Goal: Task Accomplishment & Management: Manage account settings

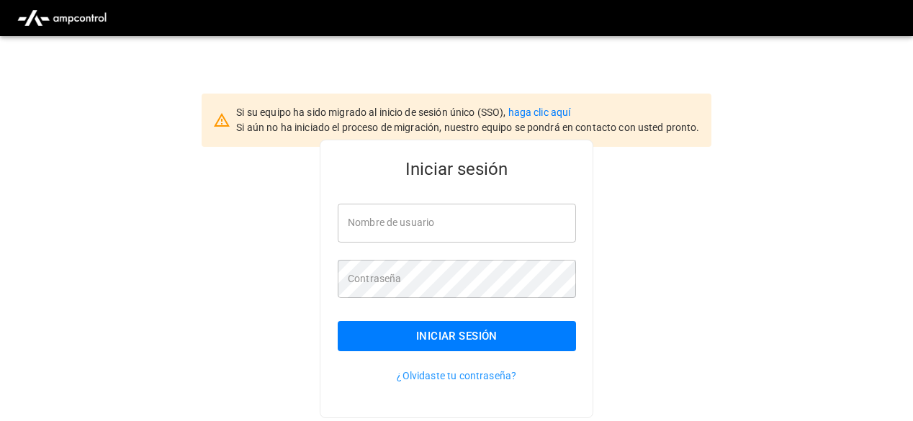
type input "**********"
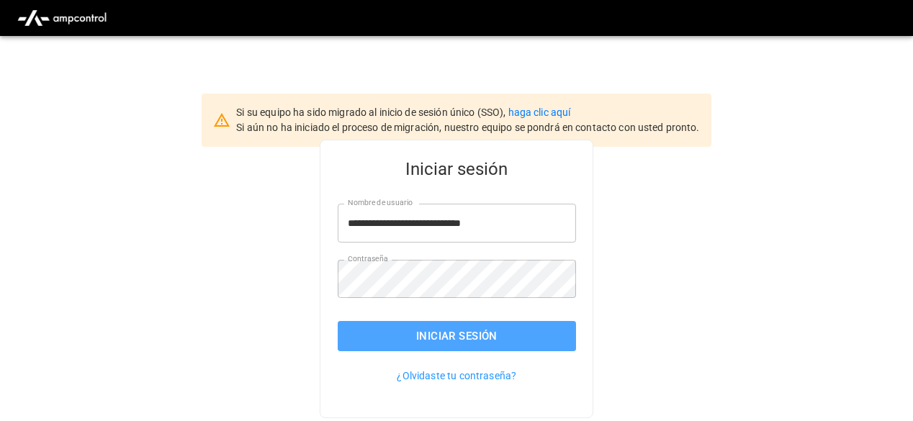
click at [435, 341] on button "Iniciar sesión" at bounding box center [457, 336] width 238 height 30
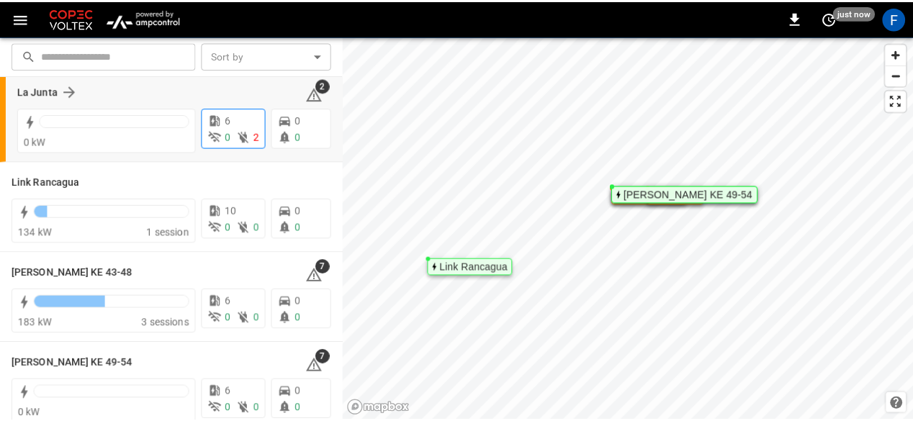
scroll to position [128, 0]
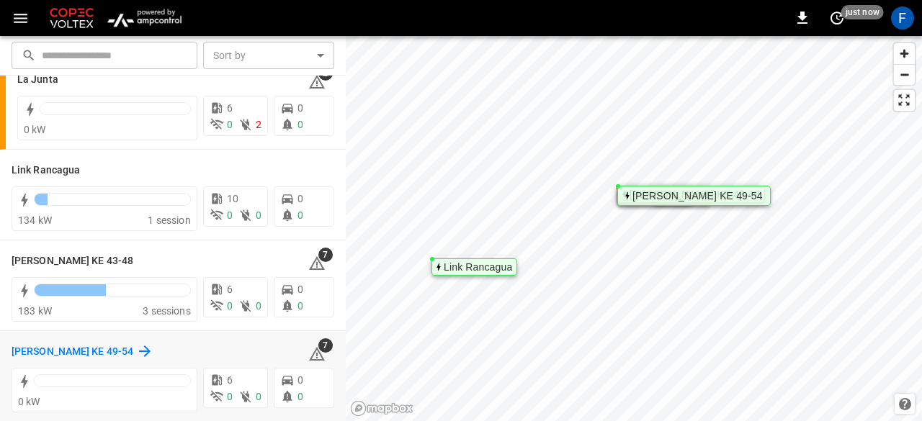
click at [22, 355] on h6 "[PERSON_NAME] KE 49-54" at bounding box center [73, 352] width 122 height 16
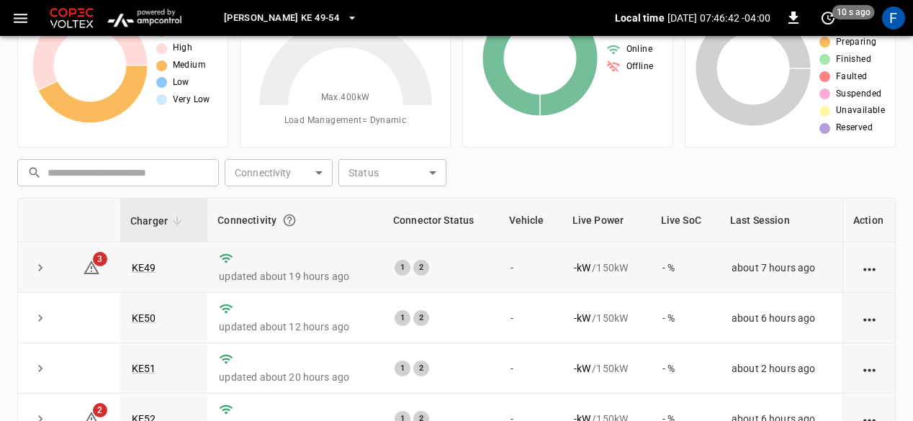
click at [144, 274] on td "KE49" at bounding box center [163, 268] width 87 height 50
click at [143, 272] on link "KE49" at bounding box center [144, 267] width 30 height 17
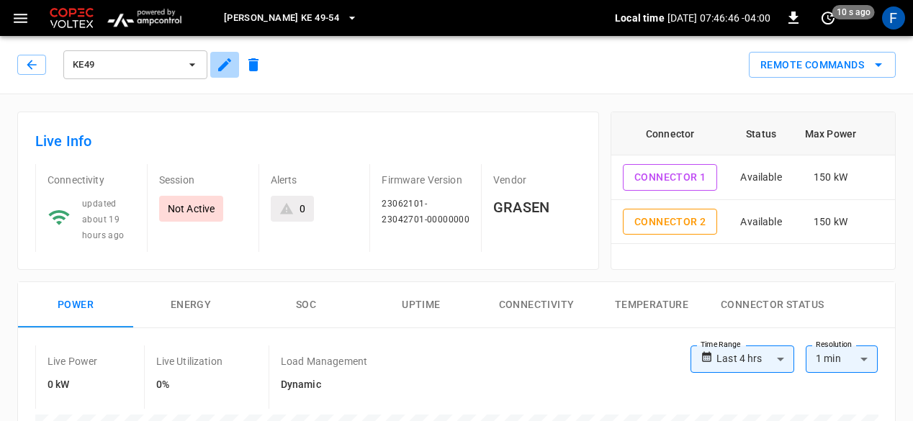
click at [223, 68] on icon "button" at bounding box center [224, 64] width 13 height 13
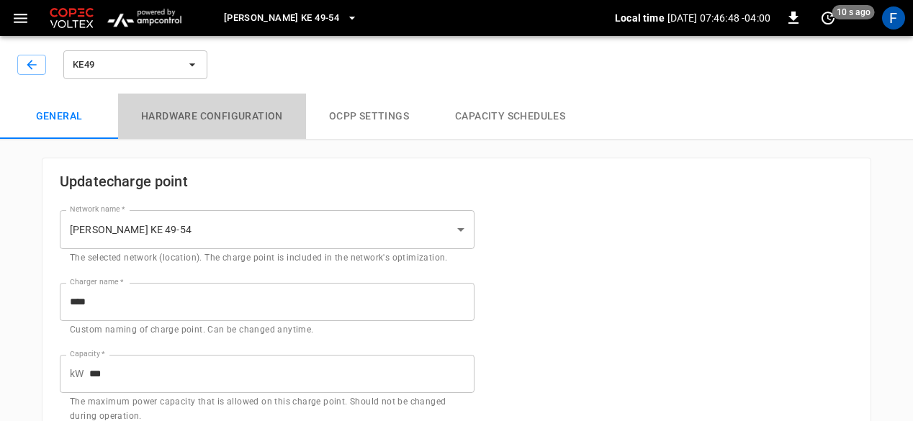
click at [261, 119] on button "Hardware configuration" at bounding box center [212, 117] width 188 height 46
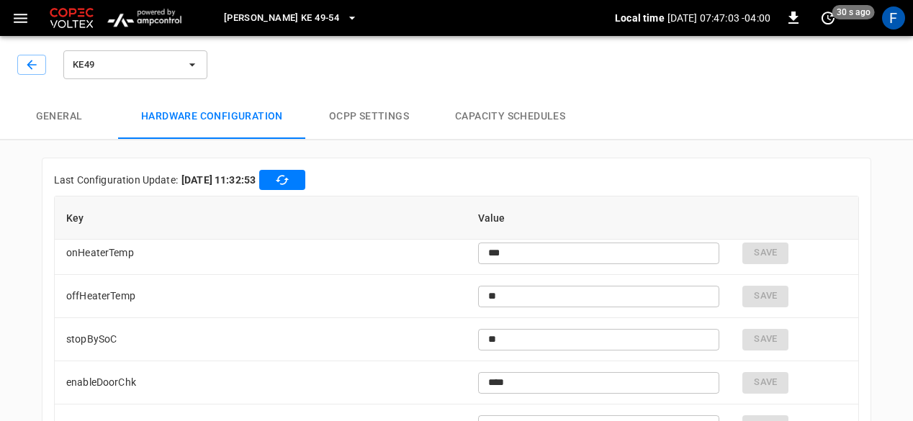
scroll to position [3596, 0]
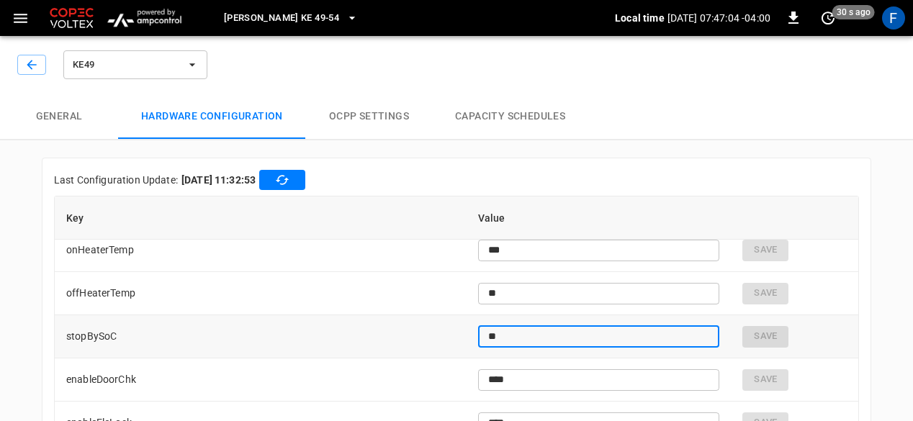
click at [584, 339] on input "**" at bounding box center [599, 336] width 242 height 27
type input "*"
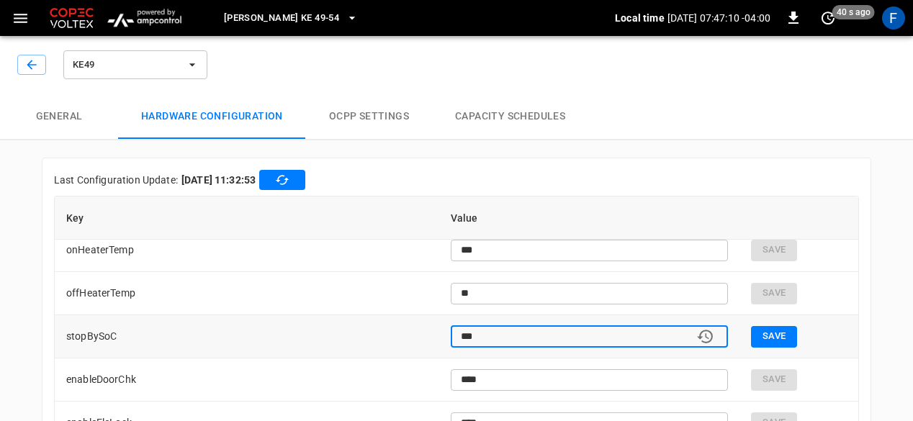
type input "***"
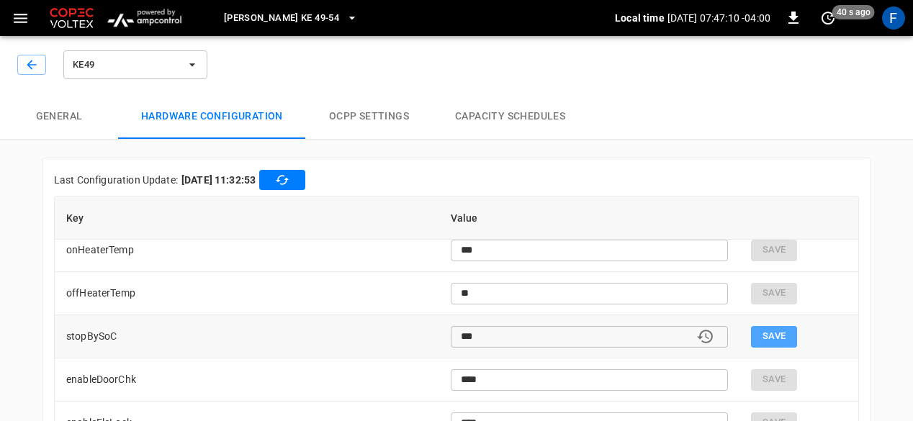
click at [771, 334] on button "Save" at bounding box center [774, 337] width 46 height 22
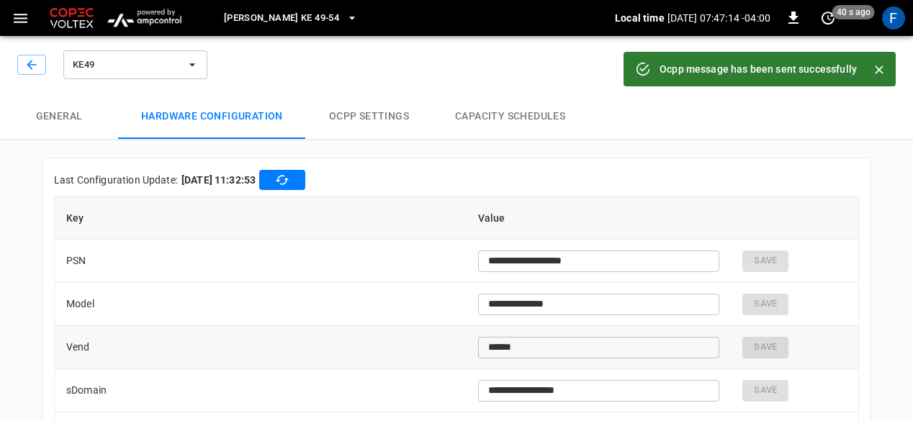
type input "***"
type input "**"
click at [21, 64] on button "button" at bounding box center [31, 65] width 29 height 20
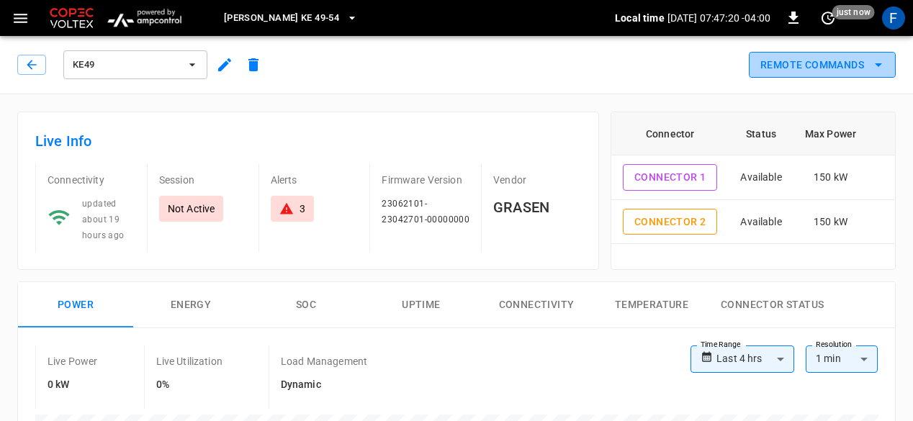
click at [753, 64] on button "Remote Commands" at bounding box center [822, 65] width 147 height 27
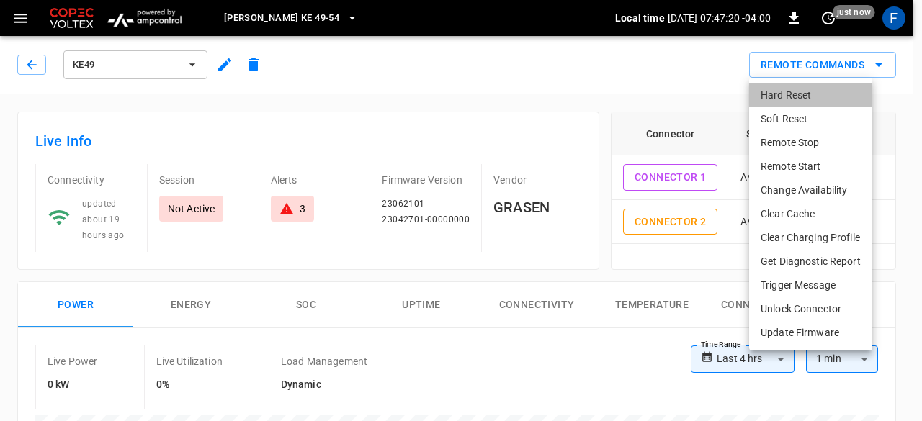
click at [782, 97] on li "Hard Reset" at bounding box center [810, 96] width 123 height 24
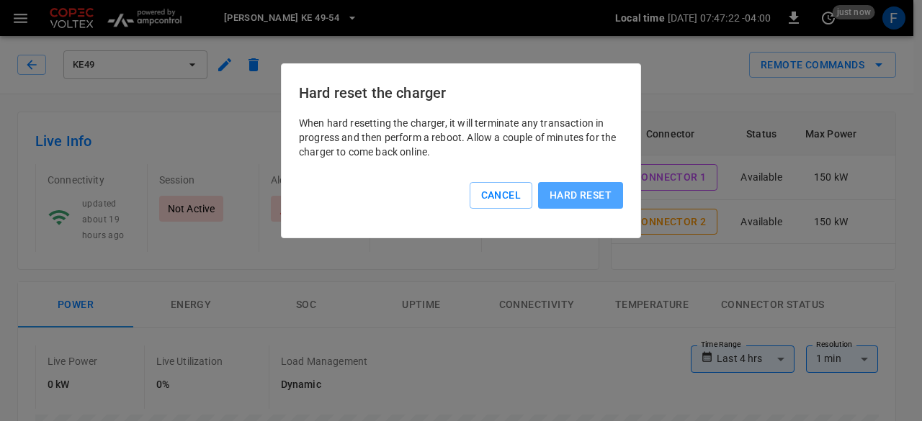
click at [570, 201] on button "Hard reset" at bounding box center [580, 195] width 85 height 27
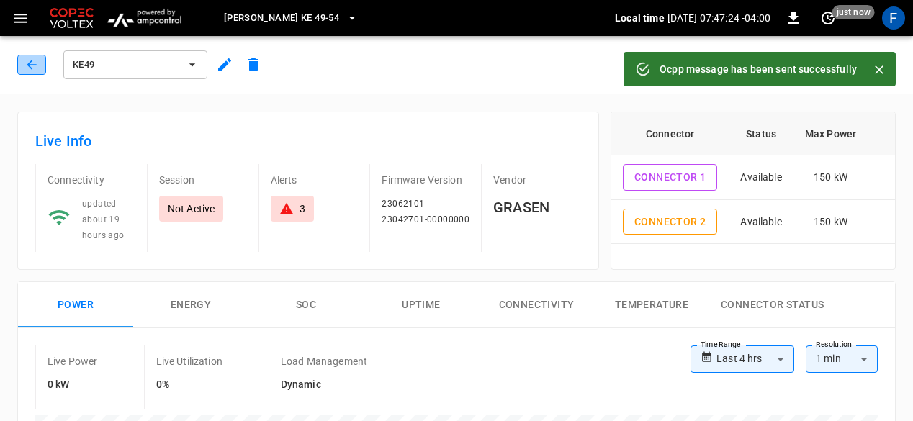
click at [24, 71] on icon "button" at bounding box center [31, 65] width 14 height 14
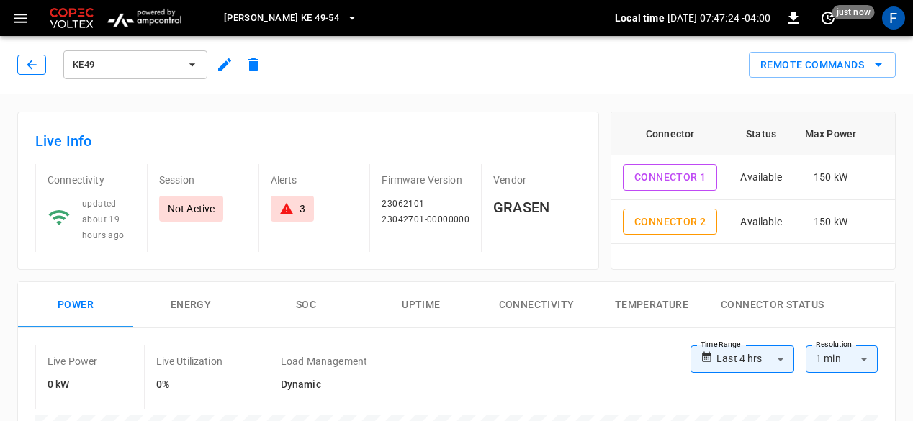
scroll to position [89, 0]
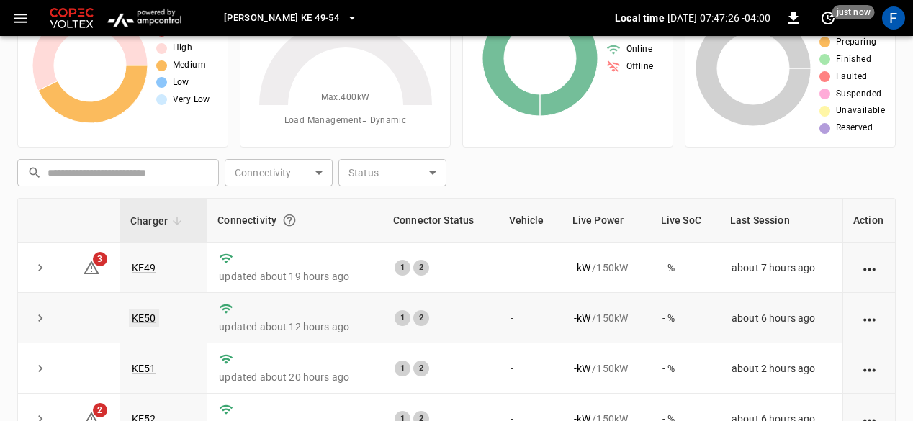
click at [144, 311] on link "KE50" at bounding box center [144, 318] width 30 height 17
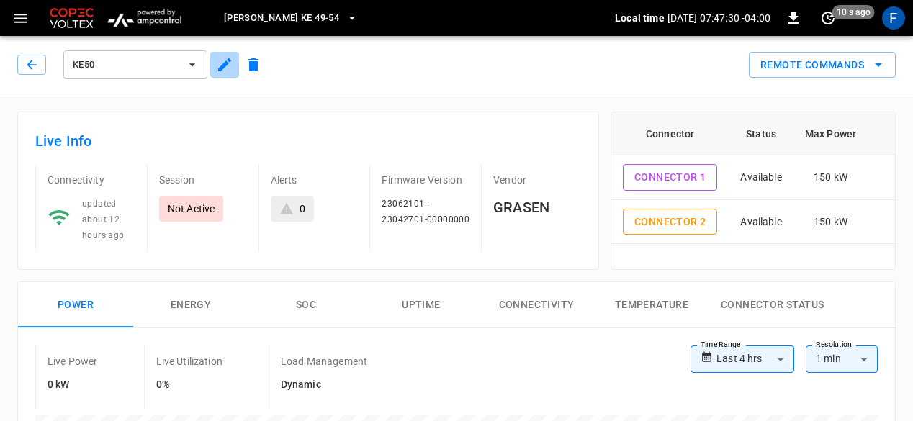
click at [225, 67] on icon "button" at bounding box center [224, 64] width 13 height 13
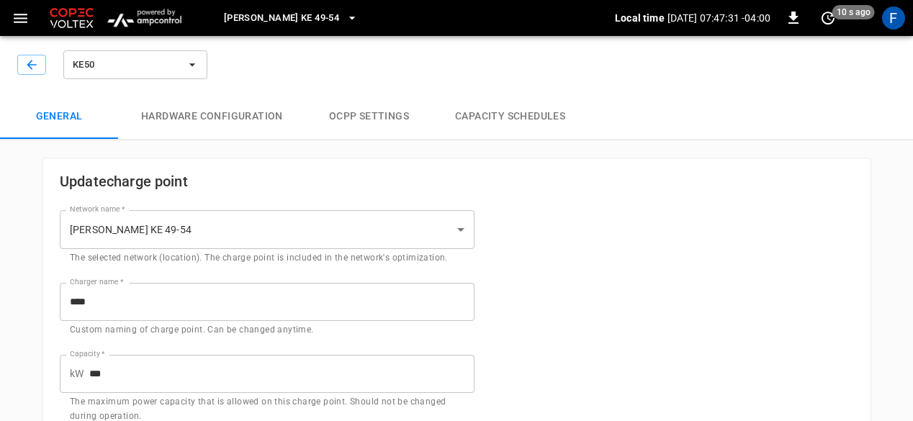
type input "**********"
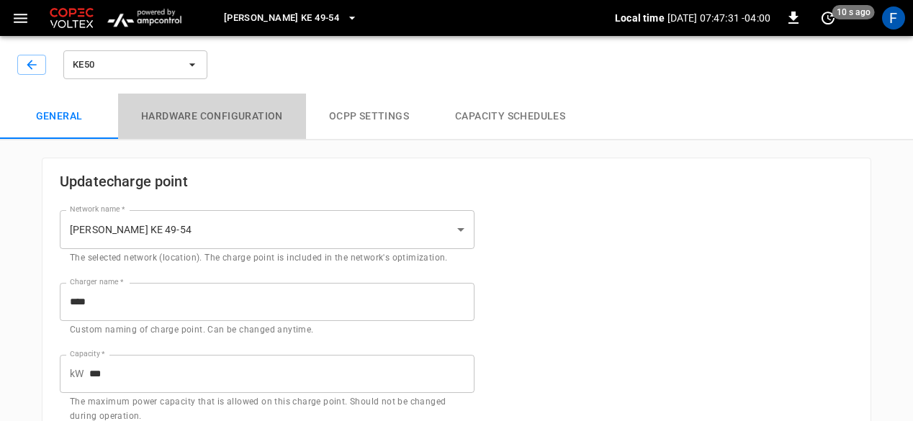
click at [264, 120] on button "Hardware configuration" at bounding box center [212, 117] width 188 height 46
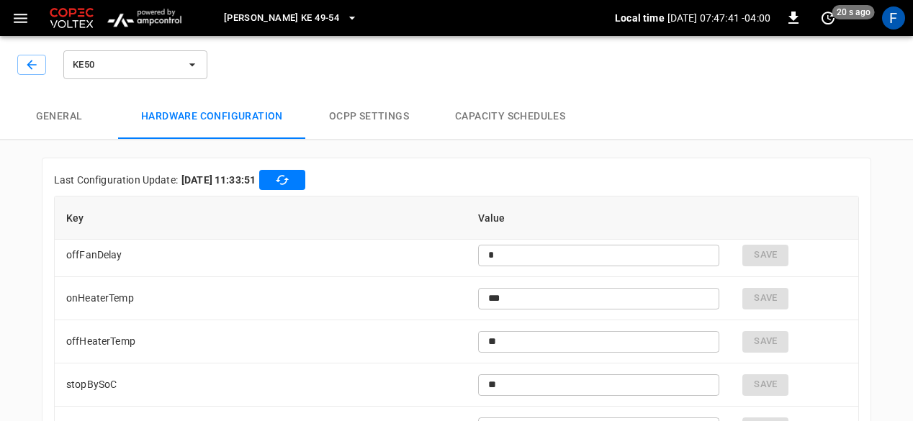
scroll to position [3598, 0]
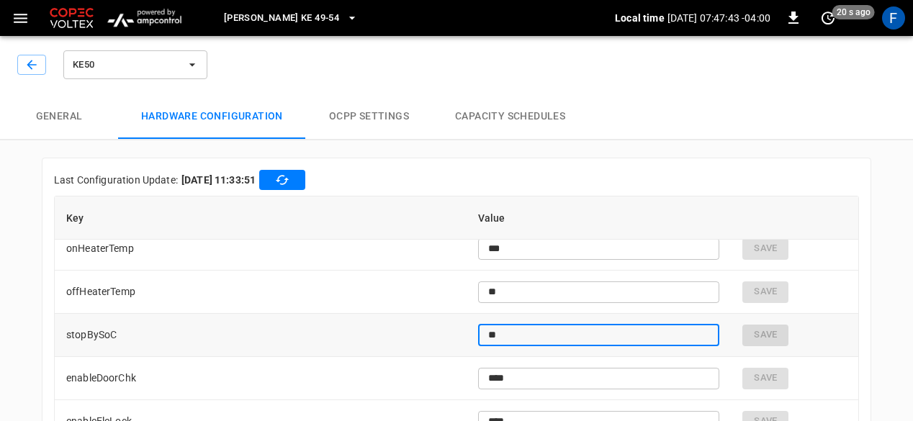
click at [561, 338] on input "**" at bounding box center [599, 335] width 242 height 27
type input "*"
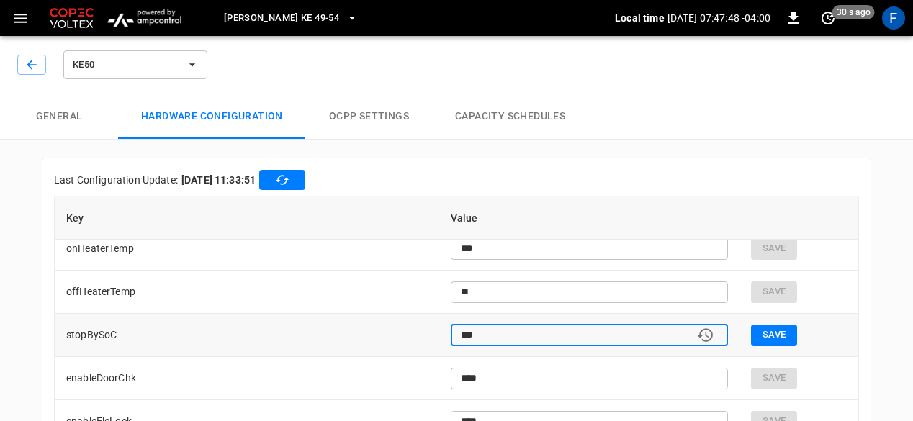
type input "***"
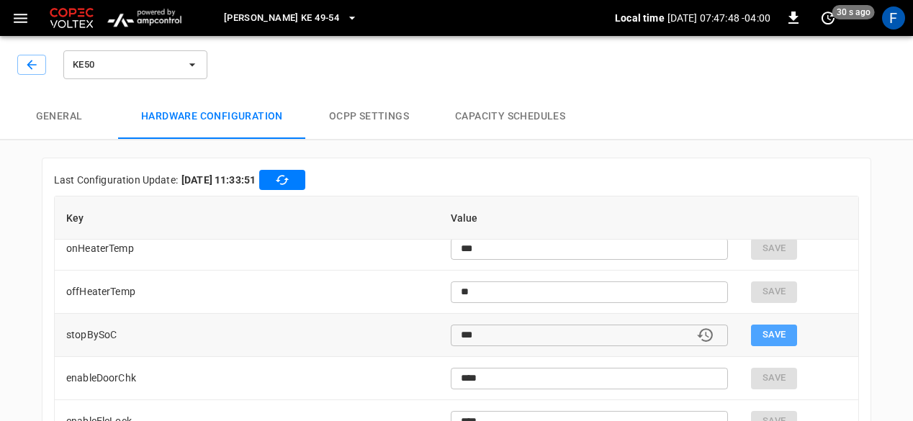
click at [765, 333] on button "Save" at bounding box center [774, 336] width 46 height 22
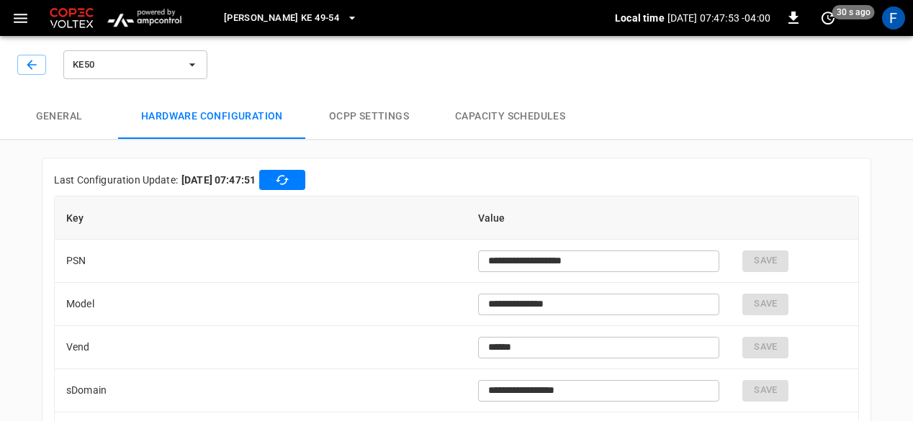
type input "***"
click at [43, 63] on button "button" at bounding box center [31, 65] width 29 height 20
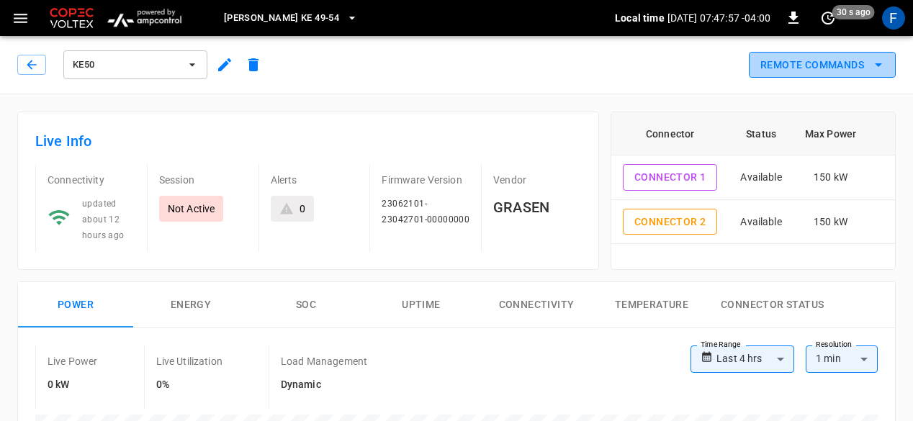
click at [769, 66] on button "Remote Commands" at bounding box center [822, 65] width 147 height 27
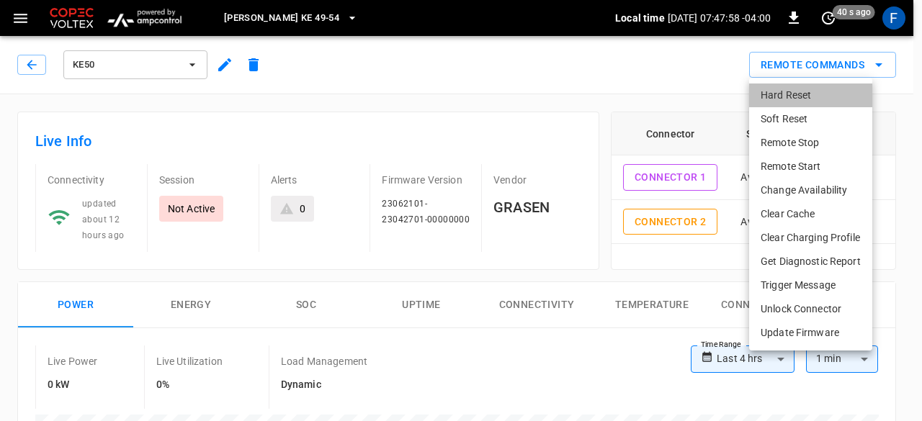
click at [783, 96] on li "Hard Reset" at bounding box center [810, 96] width 123 height 24
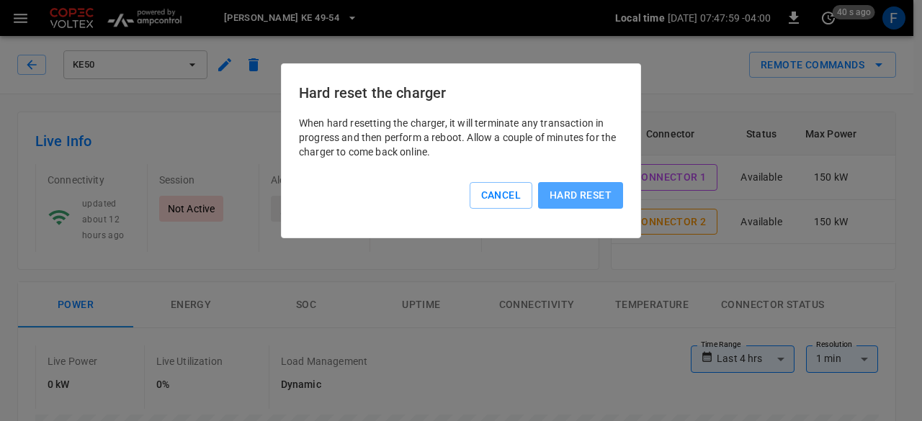
click at [567, 194] on button "Hard reset" at bounding box center [580, 195] width 85 height 27
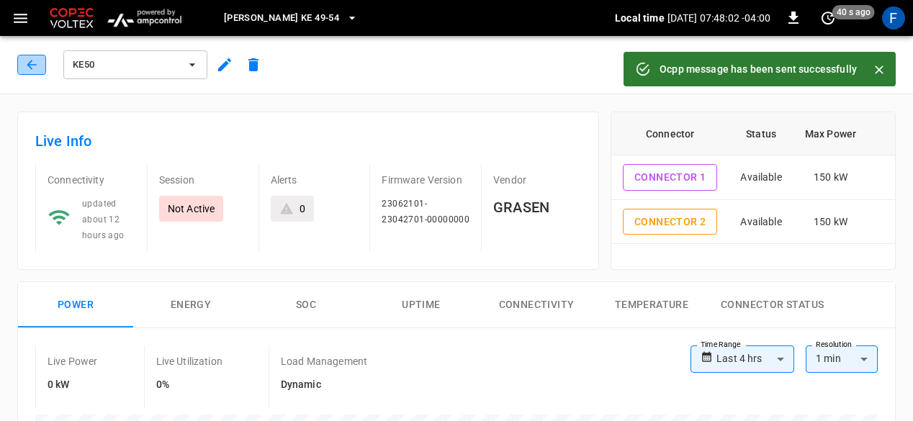
click at [30, 68] on icon "button" at bounding box center [31, 64] width 9 height 9
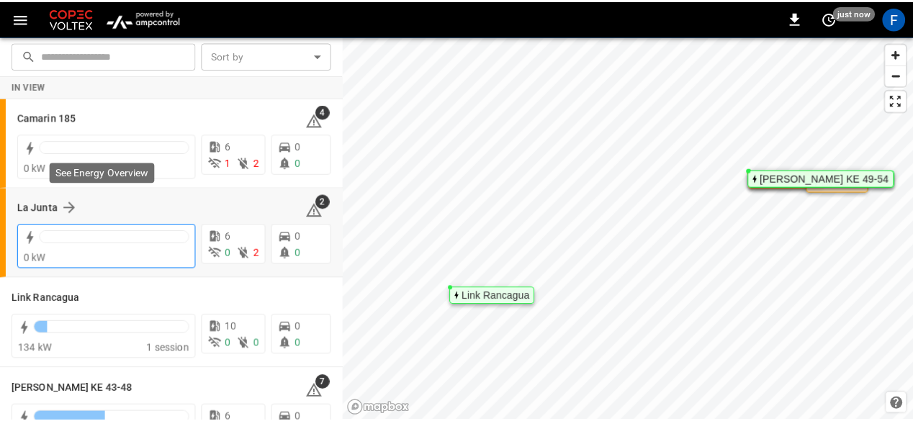
scroll to position [128, 0]
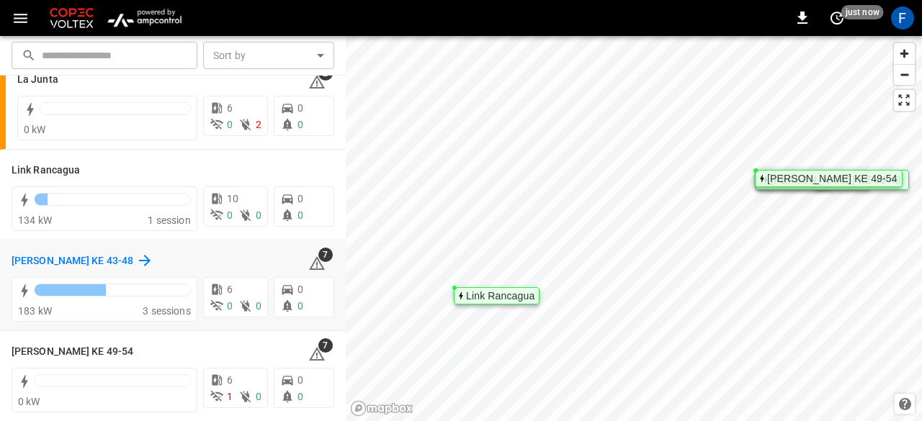
click at [89, 262] on h6 "[PERSON_NAME] KE 43-48" at bounding box center [73, 261] width 122 height 16
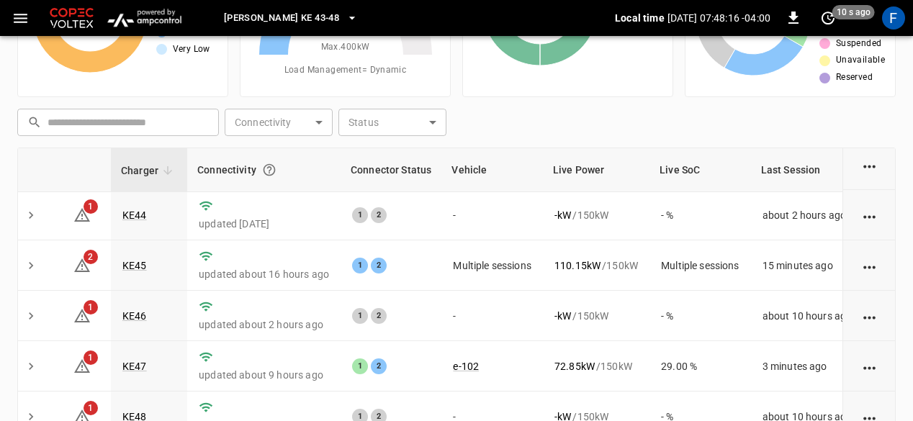
scroll to position [216, 0]
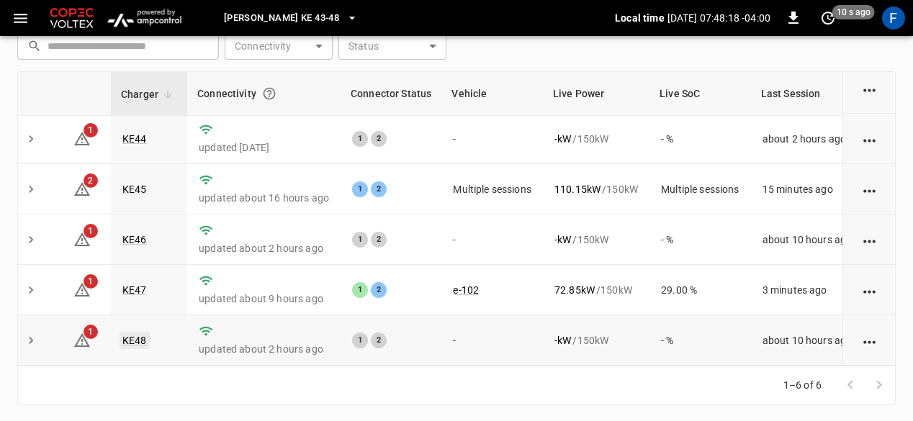
click at [138, 332] on link "KE48" at bounding box center [135, 340] width 30 height 17
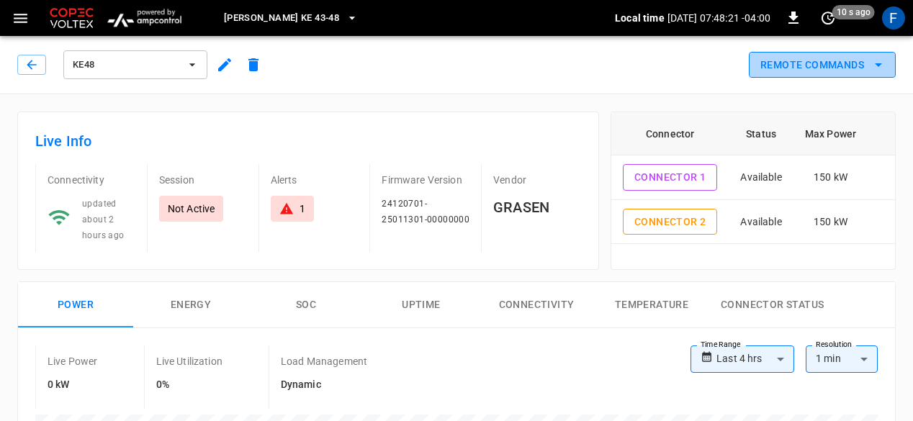
click at [814, 76] on button "Remote Commands" at bounding box center [822, 65] width 147 height 27
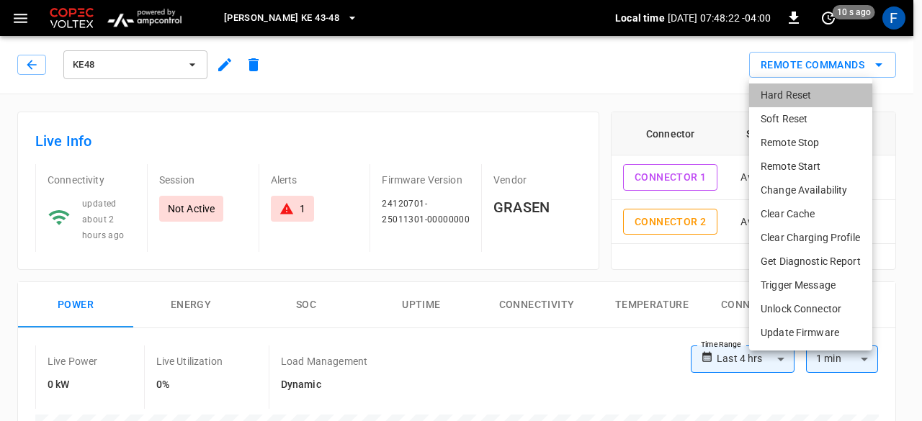
click at [783, 86] on li "Hard Reset" at bounding box center [810, 96] width 123 height 24
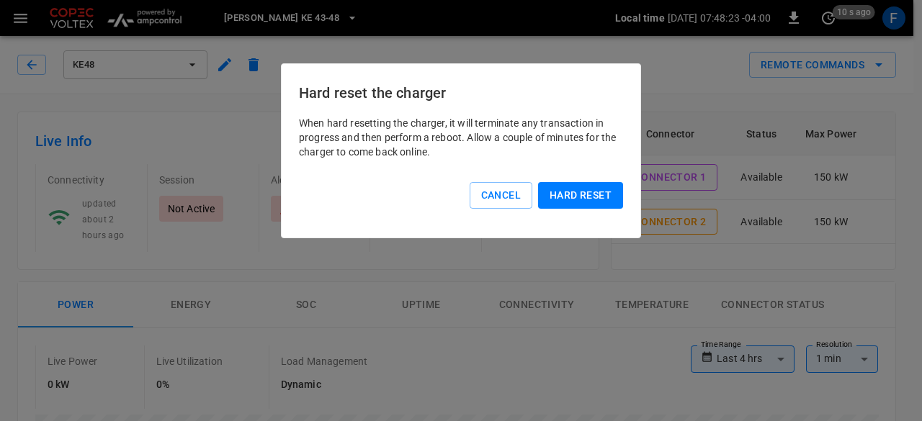
click at [581, 197] on button "Hard reset" at bounding box center [580, 195] width 85 height 27
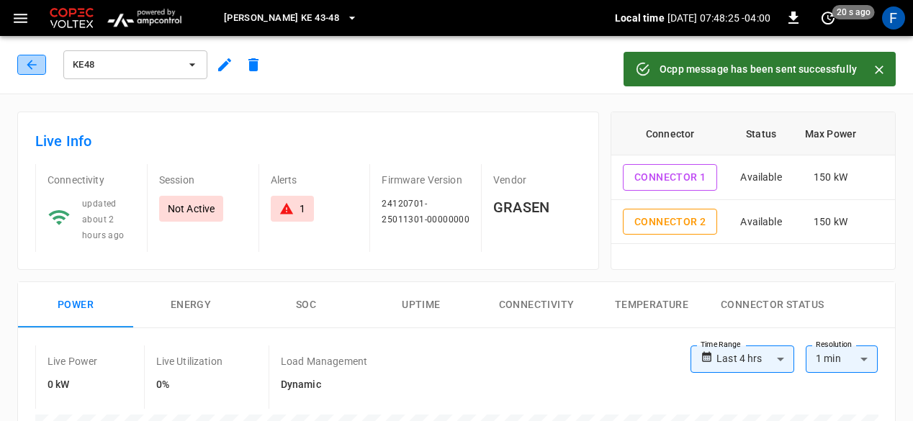
click at [27, 61] on icon "button" at bounding box center [31, 65] width 14 height 14
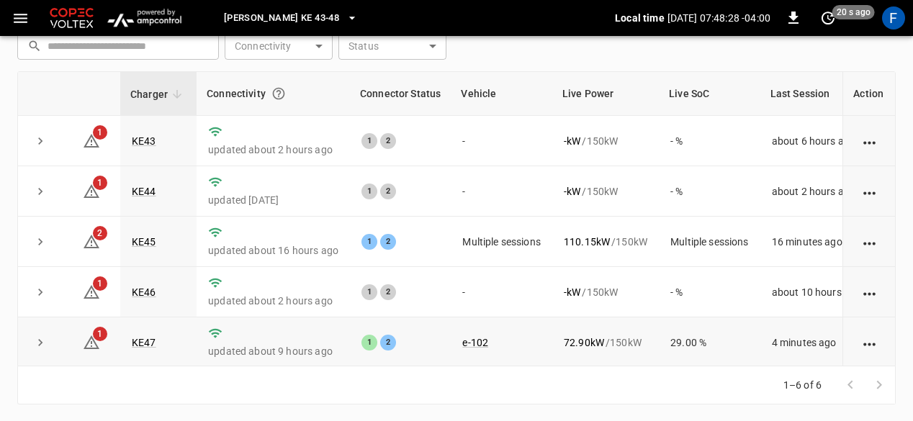
scroll to position [60, 0]
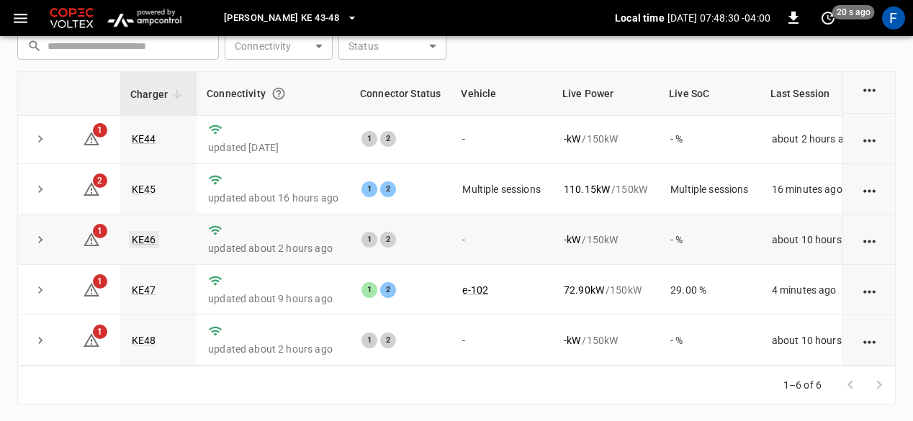
click at [138, 233] on link "KE46" at bounding box center [144, 239] width 30 height 17
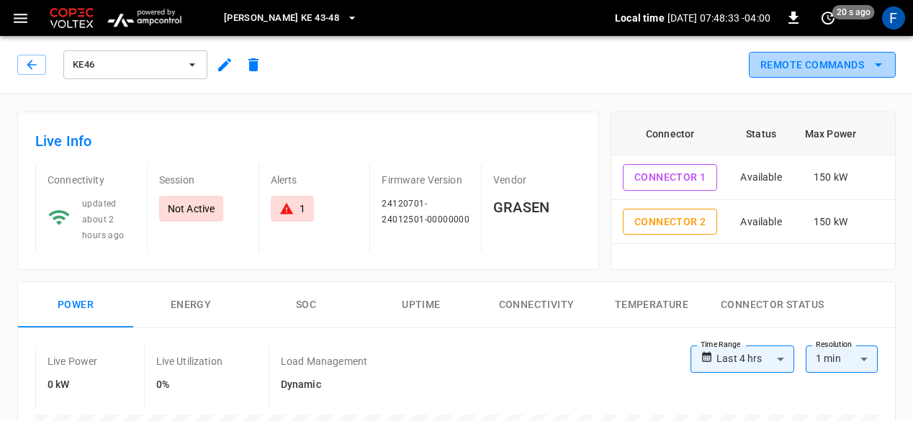
click at [781, 63] on button "Remote Commands" at bounding box center [822, 65] width 147 height 27
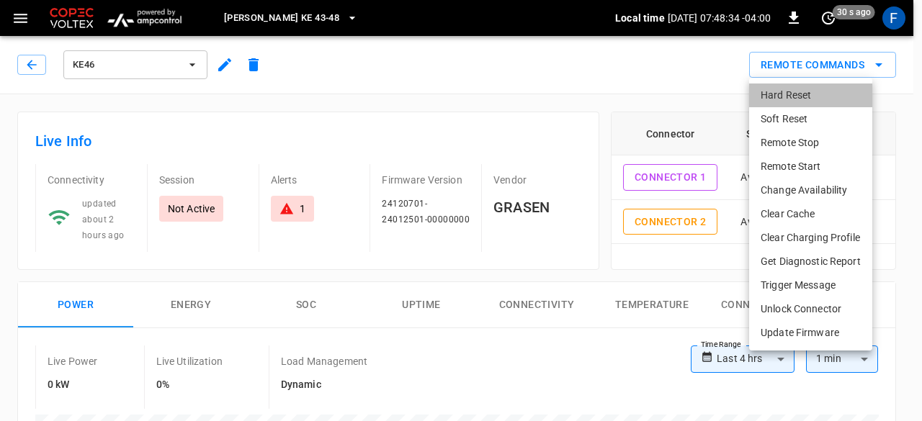
click at [785, 93] on li "Hard Reset" at bounding box center [810, 96] width 123 height 24
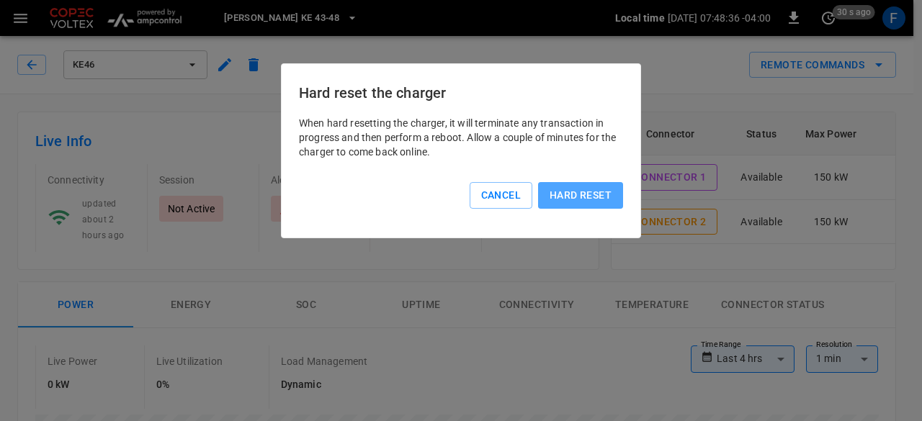
click at [559, 194] on button "Hard reset" at bounding box center [580, 195] width 85 height 27
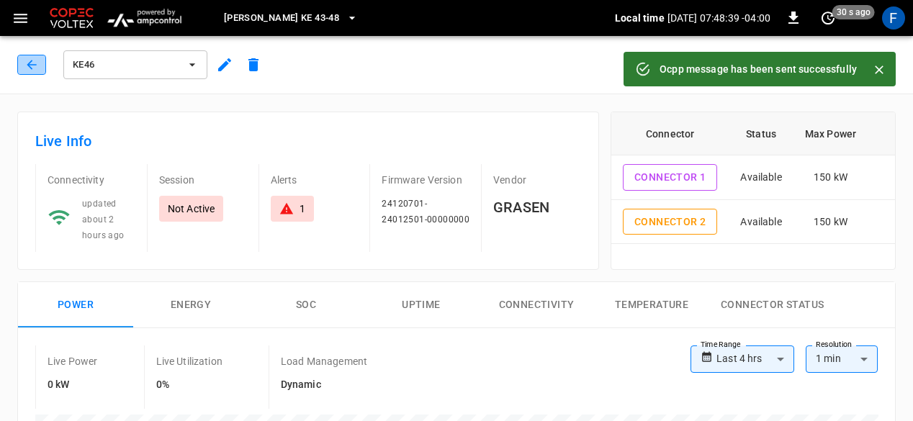
click at [30, 63] on icon "button" at bounding box center [31, 65] width 14 height 14
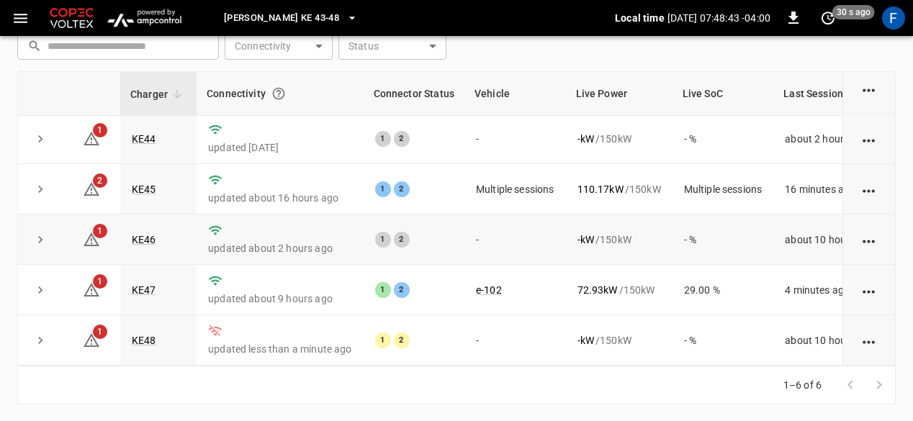
scroll to position [60, 0]
click at [138, 283] on link "KE47" at bounding box center [144, 290] width 30 height 17
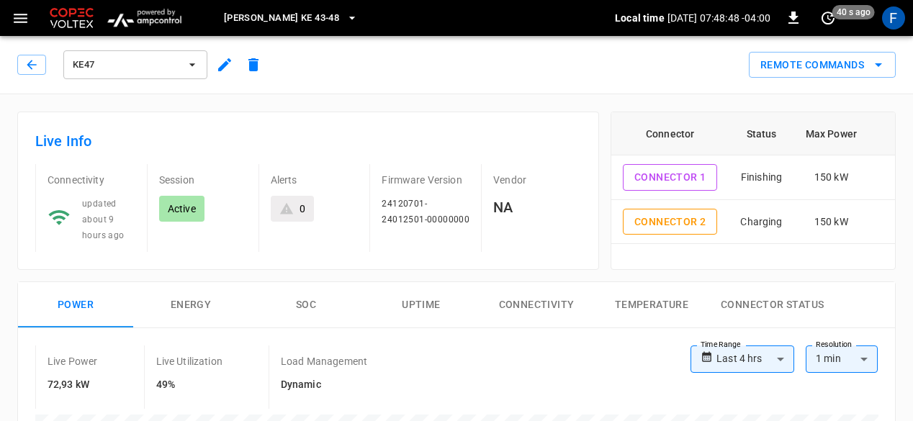
click at [32, 76] on div "KE47" at bounding box center [142, 65] width 251 height 35
click at [35, 66] on icon "button" at bounding box center [31, 65] width 14 height 14
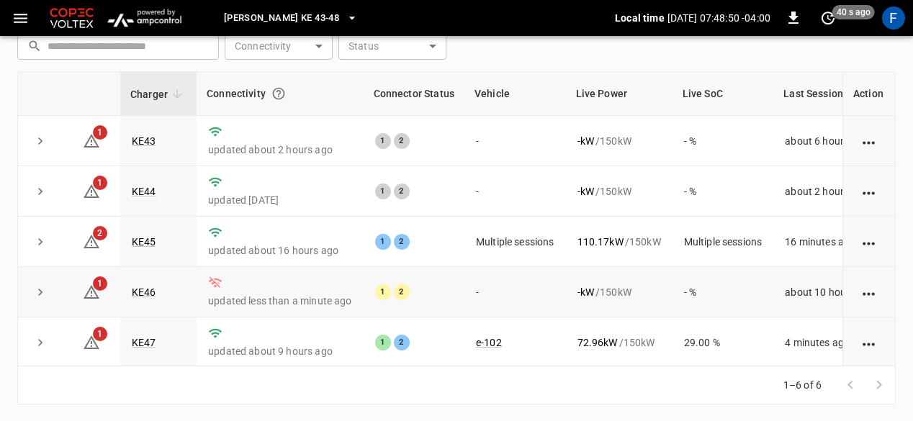
scroll to position [60, 0]
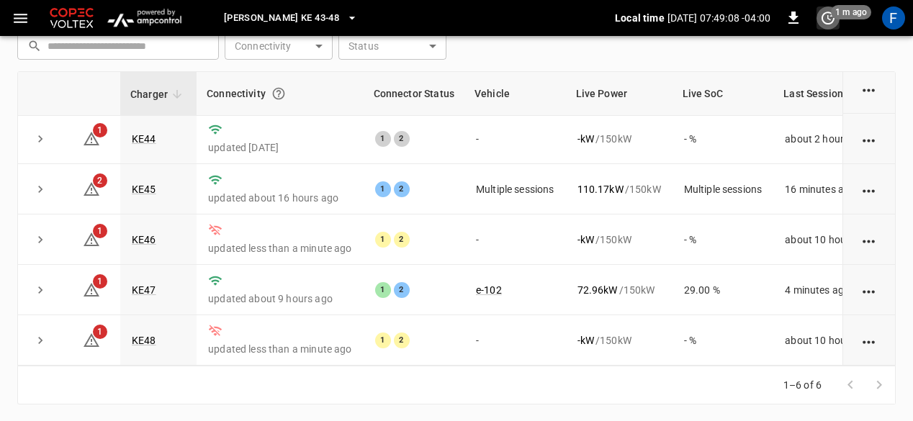
click at [827, 15] on icon "set refresh interval" at bounding box center [827, 18] width 13 height 13
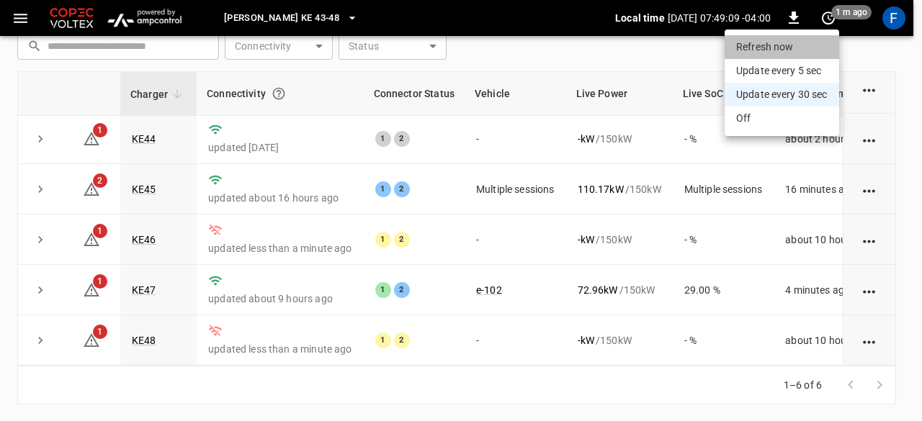
click at [796, 46] on li "Refresh now" at bounding box center [781, 47] width 114 height 24
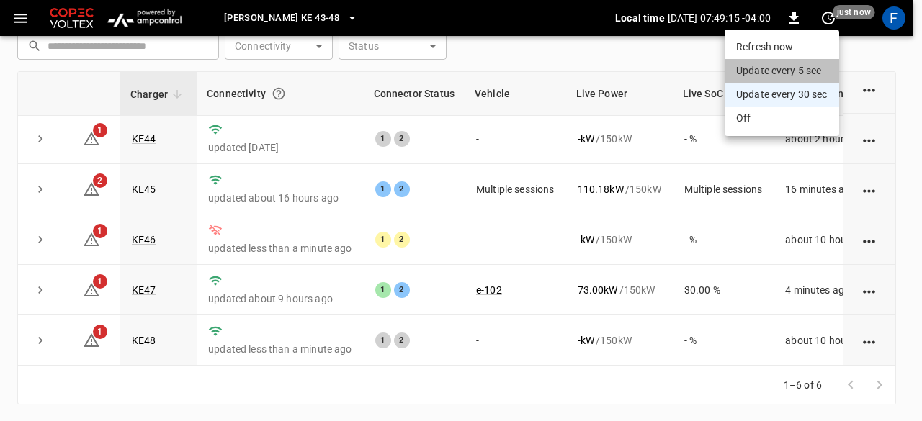
click at [754, 76] on li "Update every 5 sec" at bounding box center [781, 71] width 114 height 24
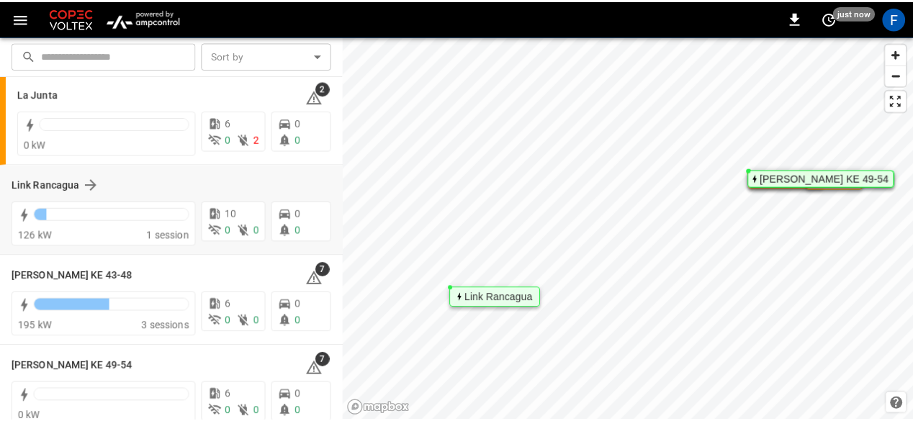
scroll to position [128, 0]
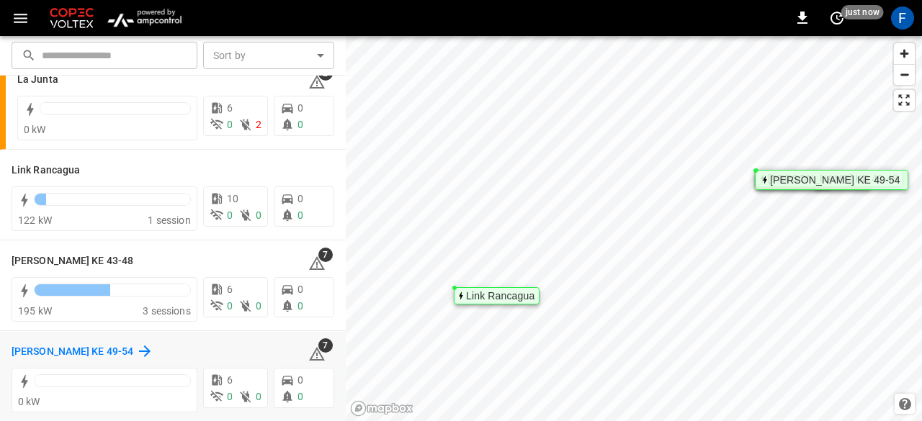
click at [99, 346] on h6 "[PERSON_NAME] KE 49-54" at bounding box center [73, 352] width 122 height 16
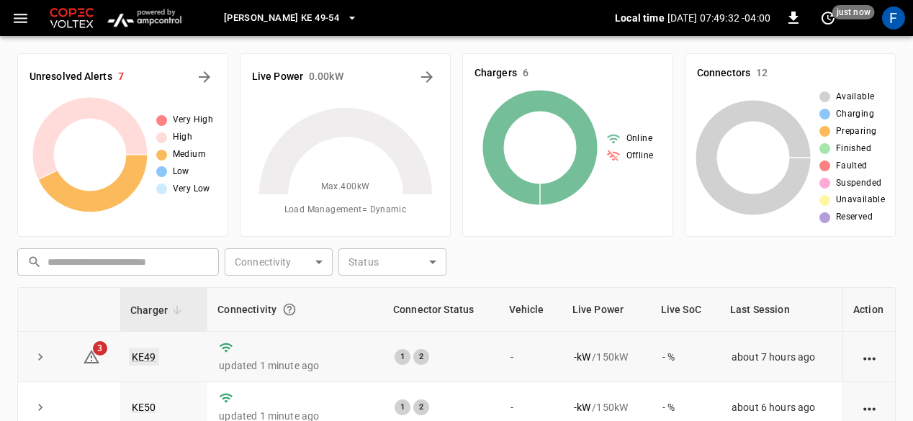
click at [133, 354] on link "KE49" at bounding box center [144, 356] width 30 height 17
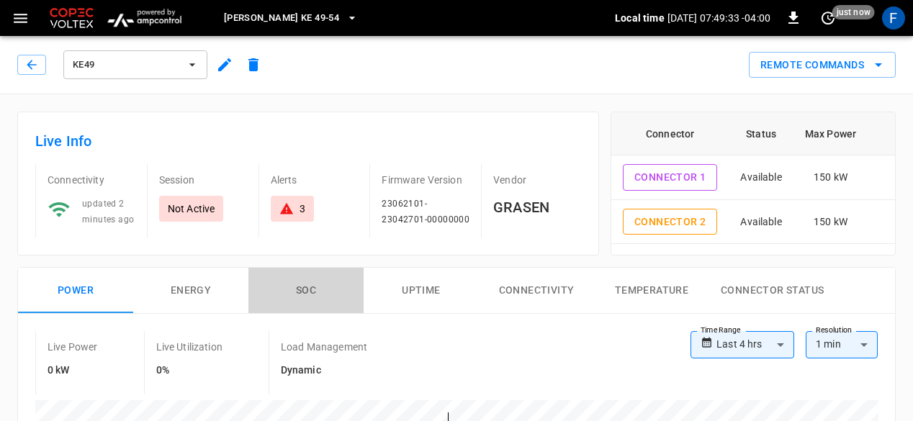
click at [333, 303] on button "SOC" at bounding box center [305, 291] width 115 height 46
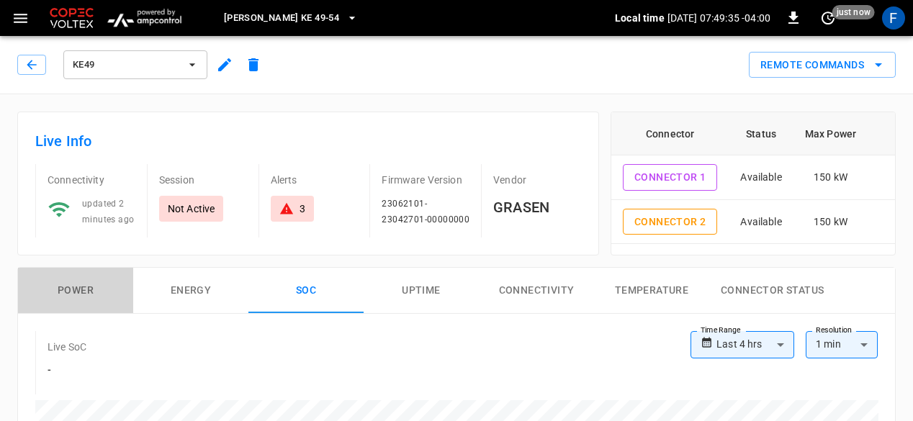
click at [100, 294] on button "Power" at bounding box center [75, 291] width 115 height 46
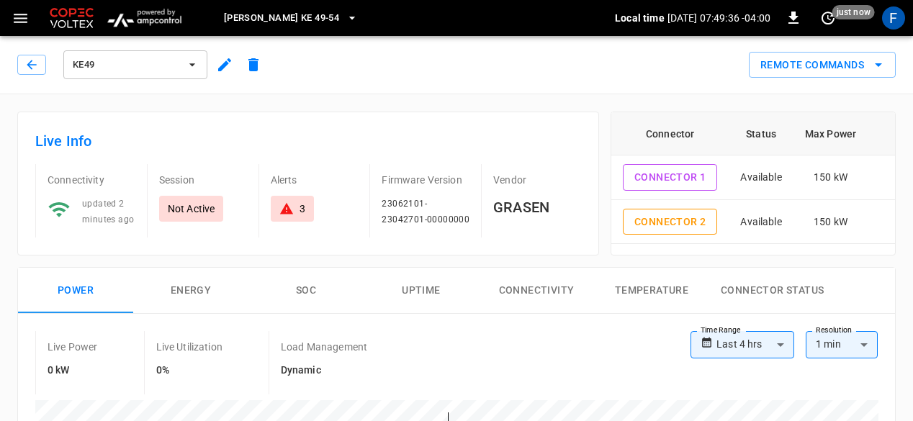
click at [294, 208] on div "3" at bounding box center [292, 209] width 26 height 14
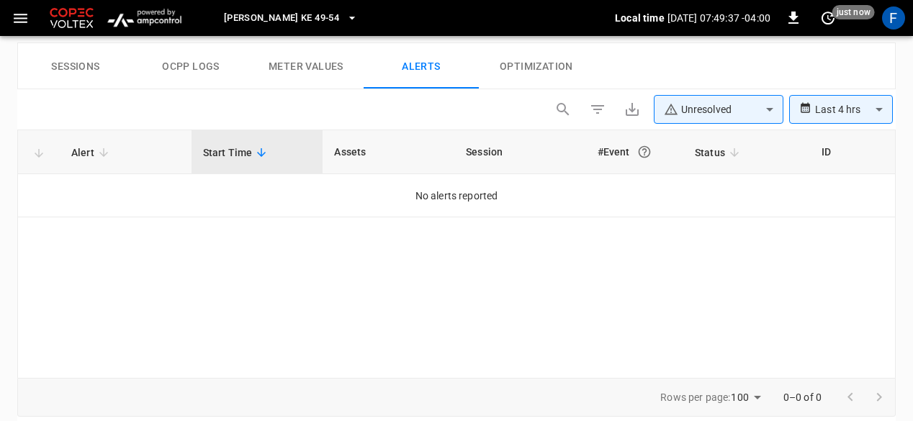
scroll to position [686, 0]
click at [107, 136] on th "Alert" at bounding box center [126, 152] width 132 height 44
click at [253, 136] on th "Start Time" at bounding box center [258, 152] width 132 height 44
click at [143, 140] on th "Alert" at bounding box center [126, 152] width 132 height 44
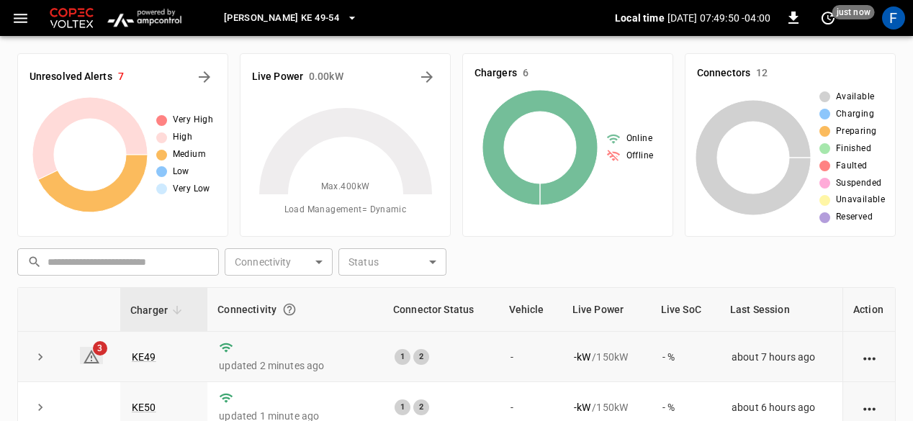
click at [91, 364] on icon at bounding box center [91, 356] width 17 height 17
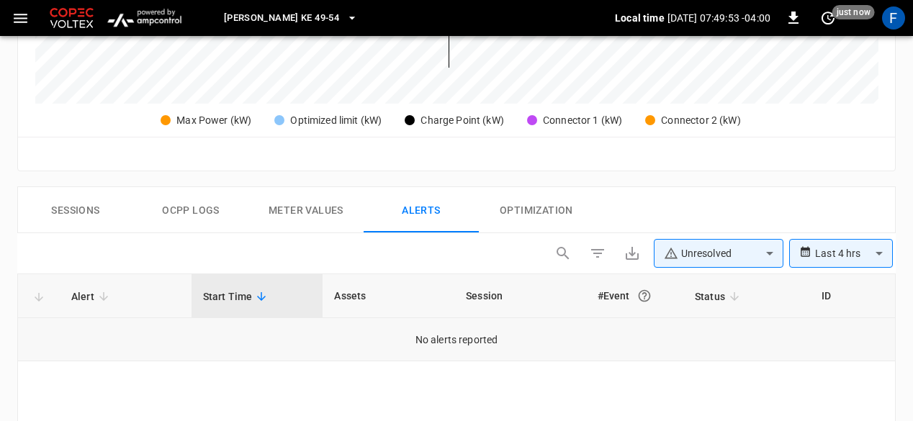
scroll to position [541, 0]
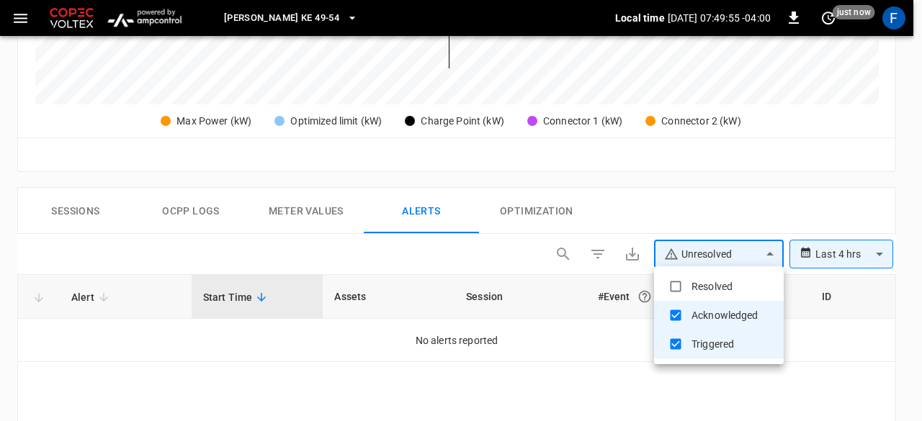
click at [698, 248] on body "**********" at bounding box center [461, 24] width 922 height 1131
type input "**********"
click at [680, 405] on div at bounding box center [461, 210] width 922 height 421
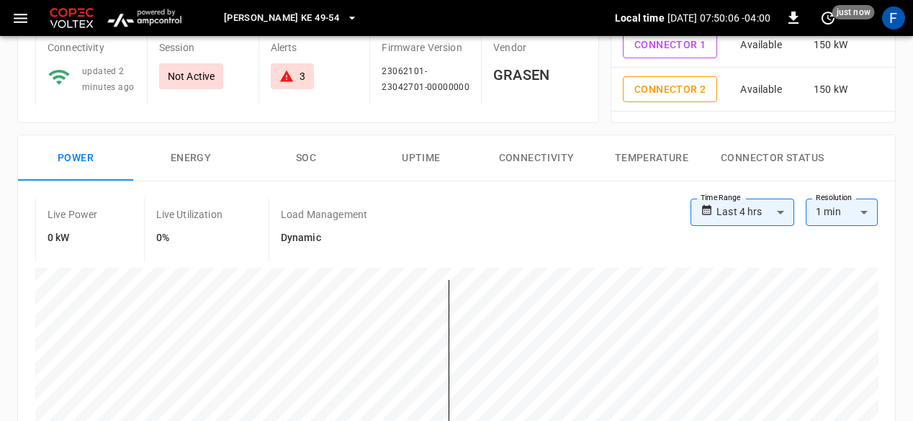
scroll to position [0, 0]
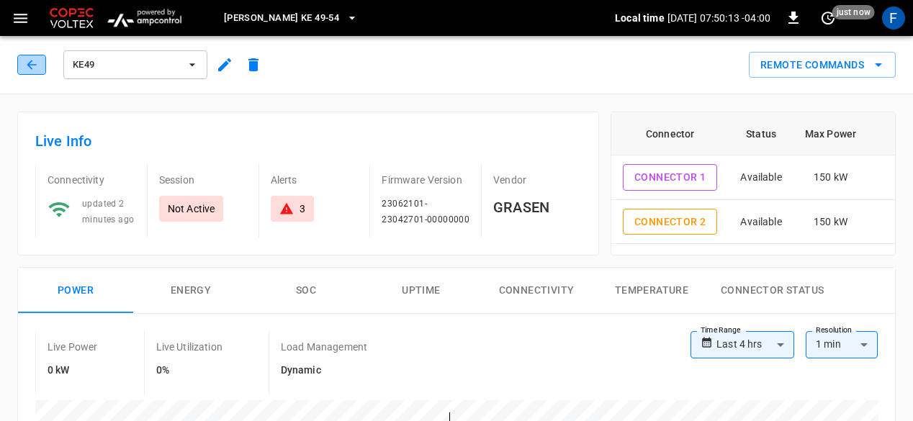
click at [27, 70] on icon "button" at bounding box center [31, 65] width 14 height 14
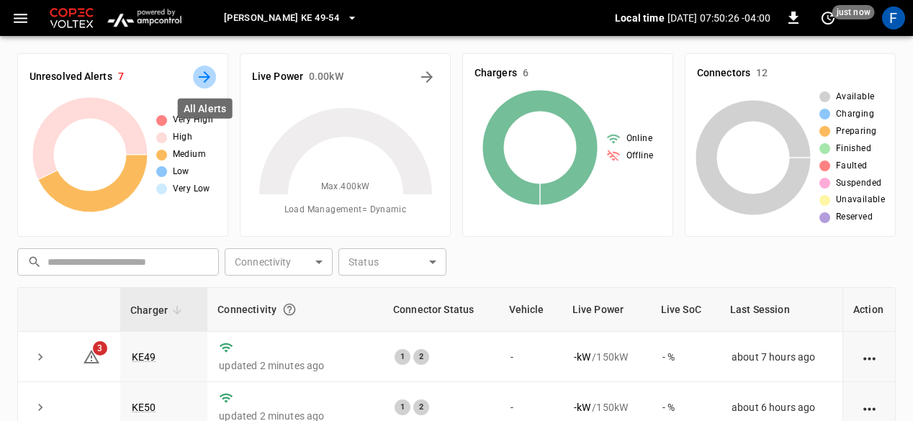
click at [206, 76] on icon "All Alerts" at bounding box center [205, 77] width 12 height 12
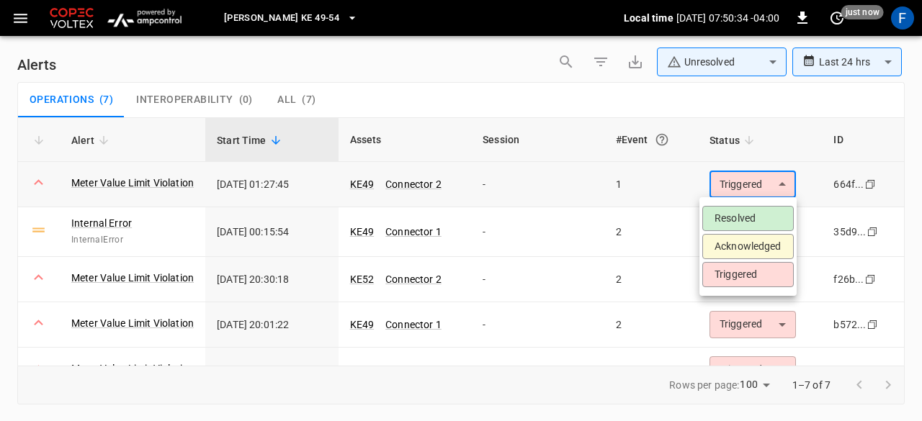
click at [780, 189] on body "**********" at bounding box center [461, 208] width 922 height 416
click at [780, 189] on div at bounding box center [461, 210] width 922 height 421
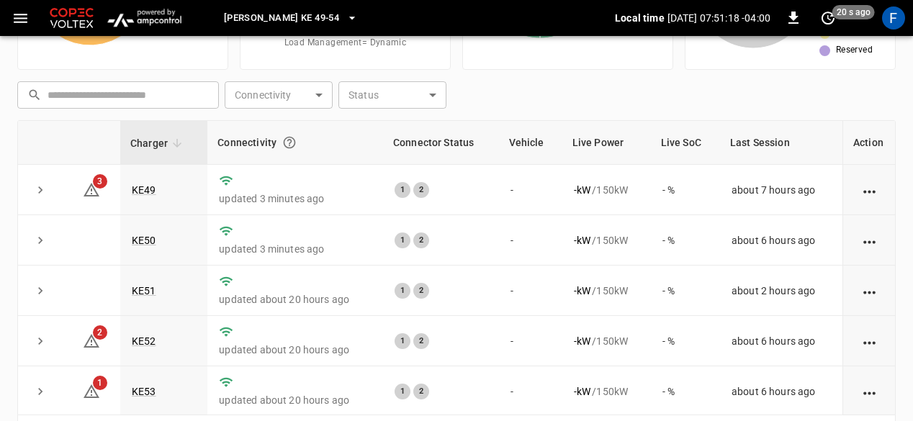
scroll to position [168, 0]
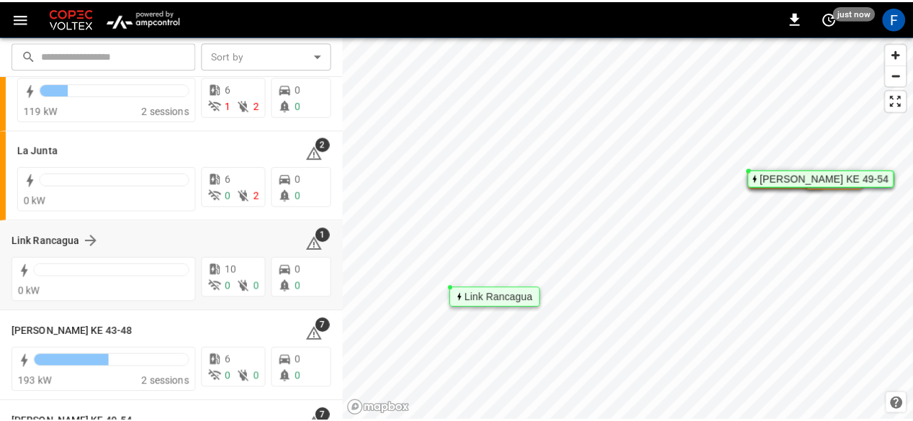
scroll to position [55, 0]
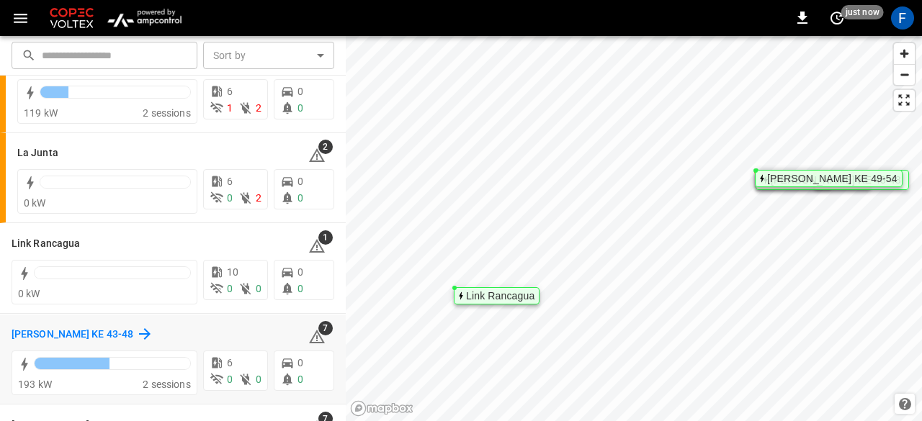
click at [95, 330] on h6 "[PERSON_NAME] KE 43-48" at bounding box center [73, 335] width 122 height 16
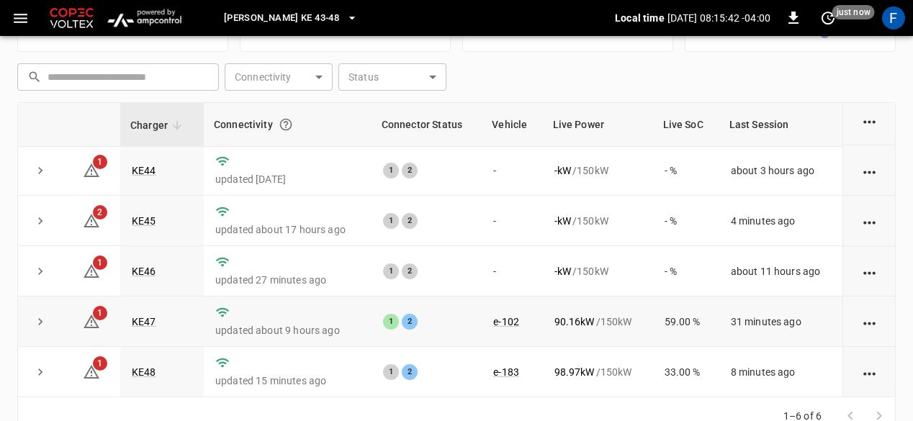
scroll to position [184, 0]
click at [145, 376] on link "KE48" at bounding box center [144, 372] width 30 height 17
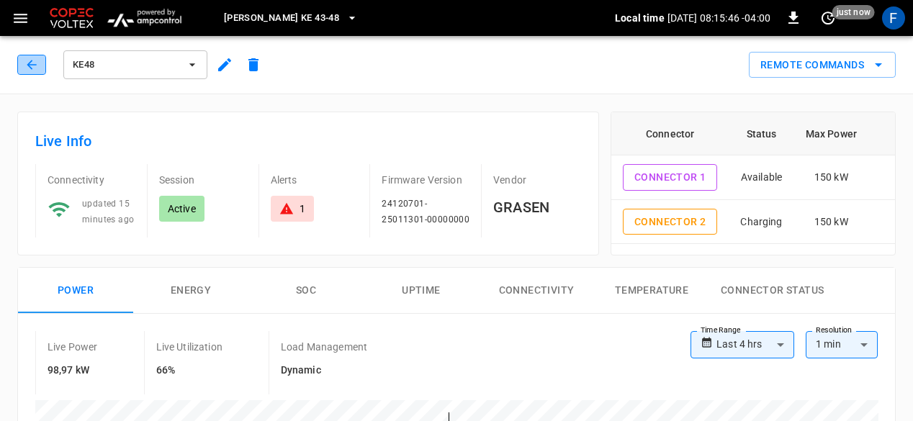
click at [28, 70] on icon "button" at bounding box center [31, 65] width 14 height 14
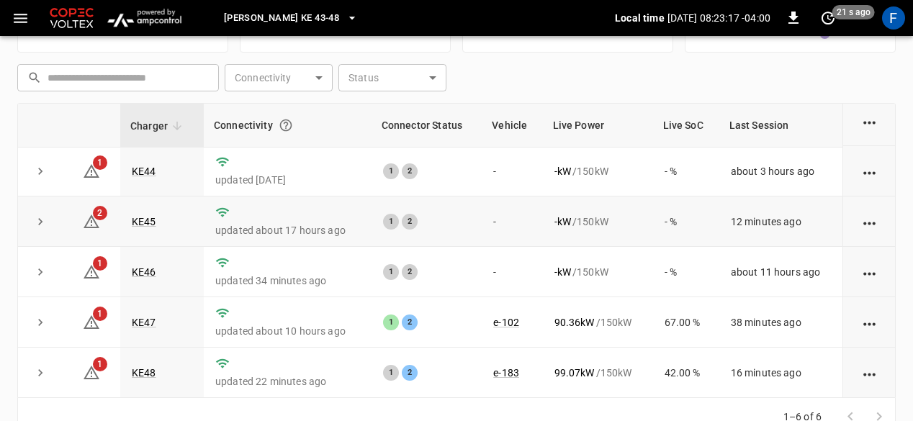
scroll to position [216, 0]
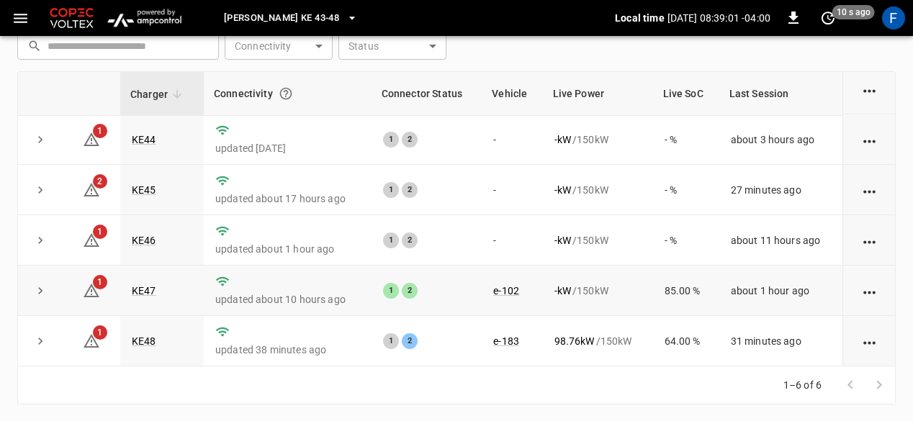
click at [156, 293] on td "KE47" at bounding box center [162, 291] width 84 height 50
click at [142, 287] on link "KE47" at bounding box center [144, 290] width 30 height 17
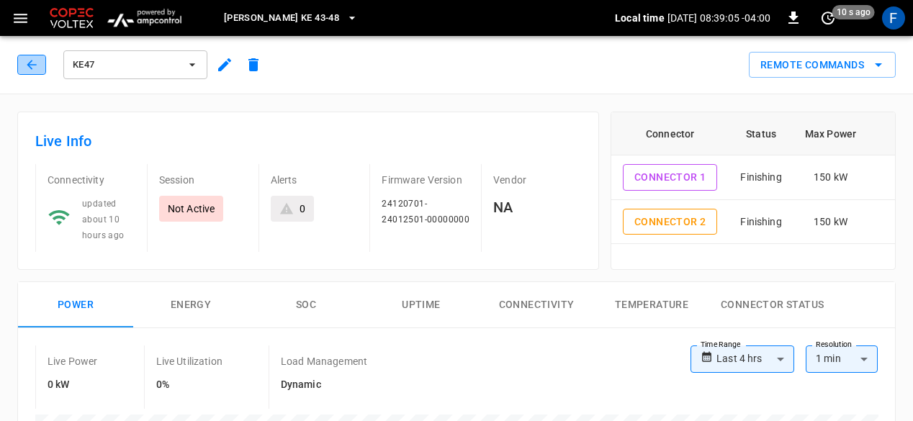
click at [32, 66] on icon "button" at bounding box center [31, 65] width 14 height 14
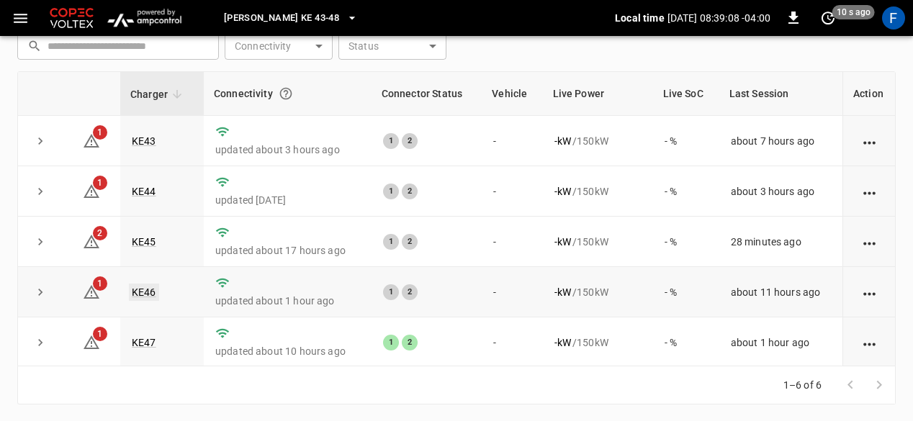
scroll to position [52, 0]
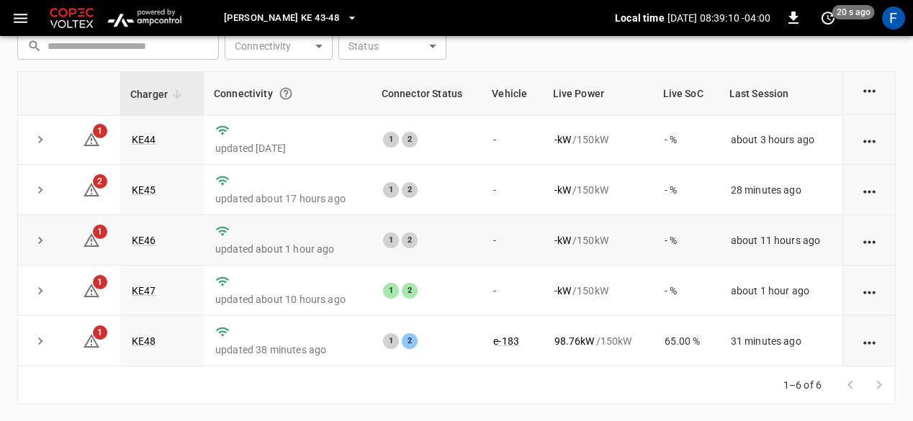
click at [153, 246] on td "KE46" at bounding box center [162, 240] width 84 height 50
click at [140, 237] on link "KE46" at bounding box center [144, 240] width 30 height 17
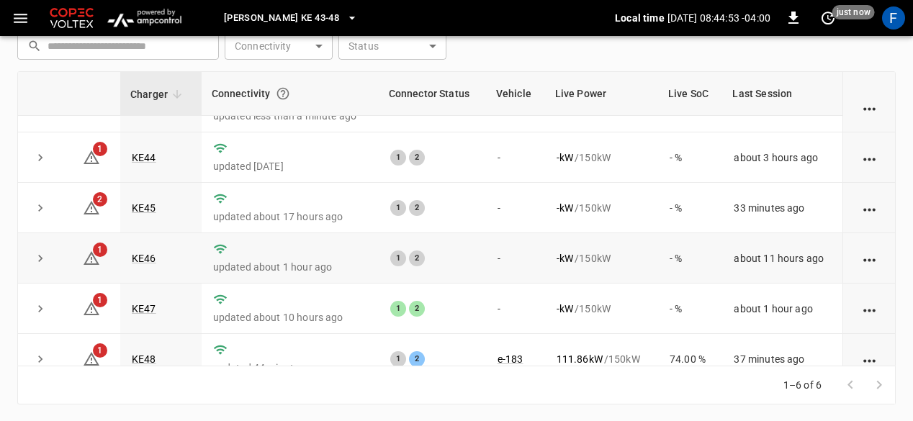
scroll to position [52, 0]
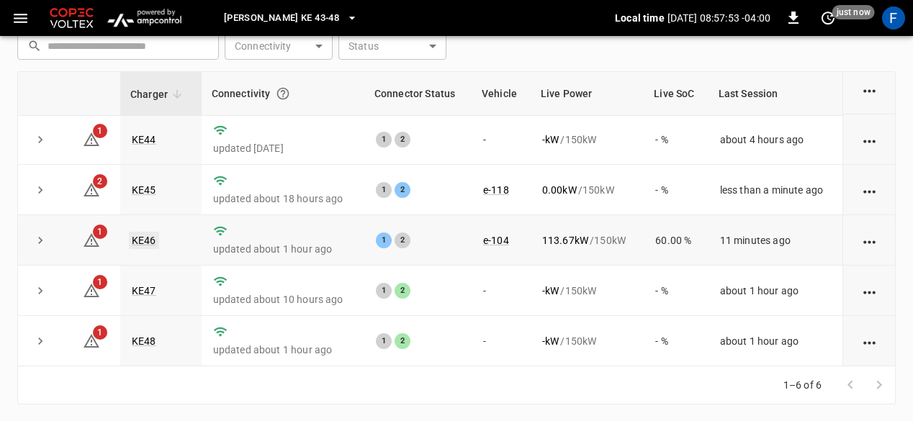
click at [141, 243] on link "KE46" at bounding box center [144, 240] width 30 height 17
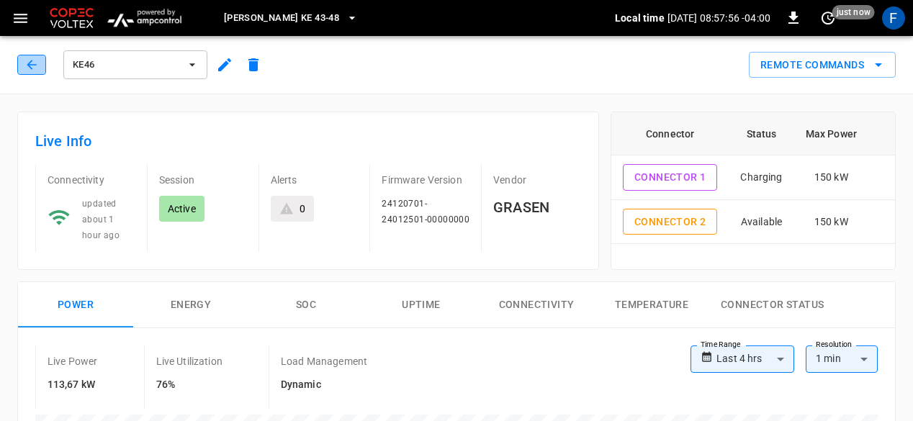
click at [32, 64] on icon "button" at bounding box center [31, 64] width 9 height 9
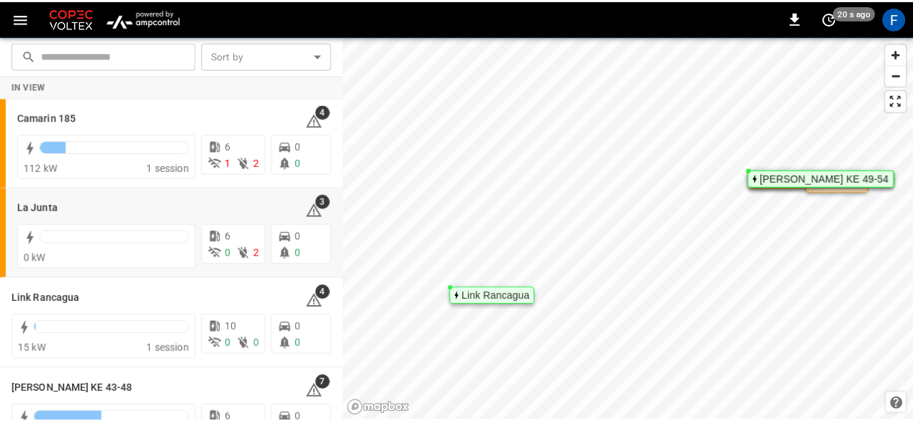
scroll to position [128, 0]
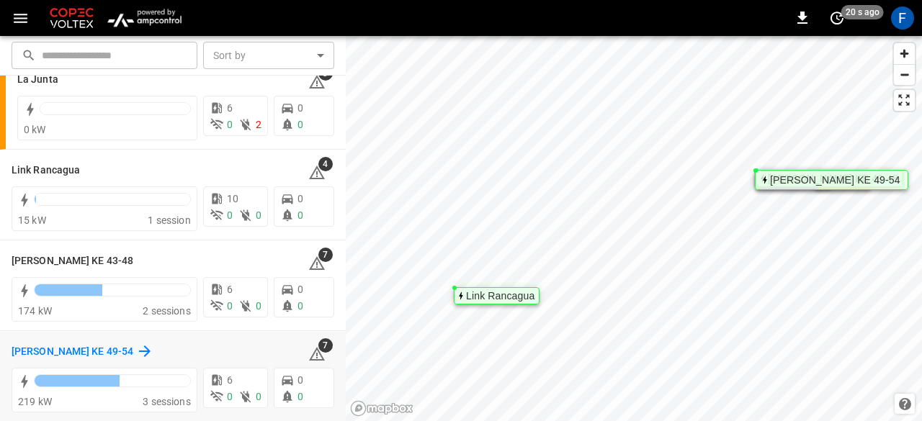
click at [78, 352] on h6 "[PERSON_NAME] KE 49-54" at bounding box center [73, 352] width 122 height 16
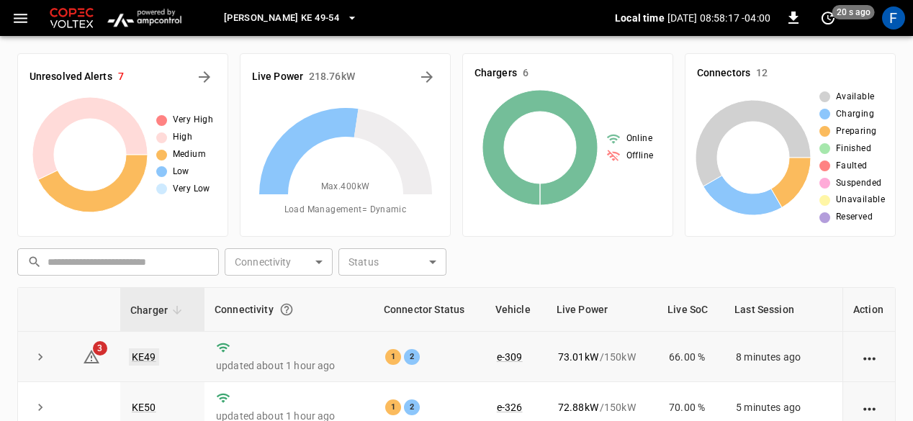
click at [135, 361] on link "KE49" at bounding box center [144, 356] width 30 height 17
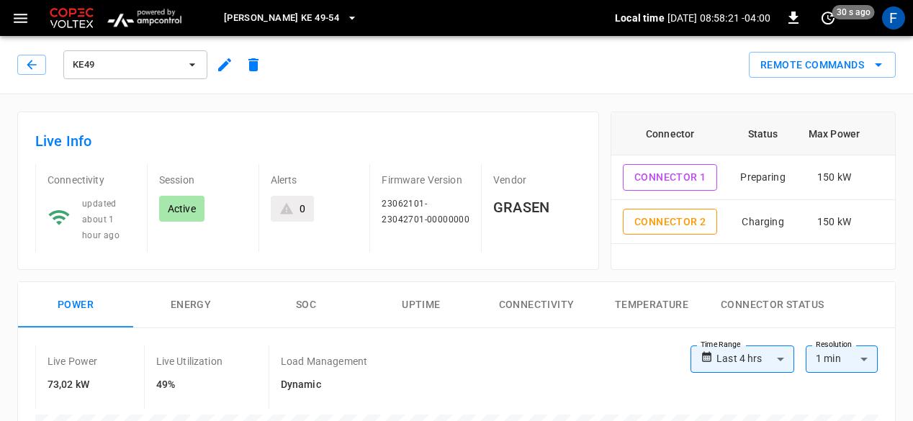
click at [48, 60] on div "KE49" at bounding box center [142, 65] width 251 height 35
click at [37, 61] on icon "button" at bounding box center [31, 65] width 14 height 14
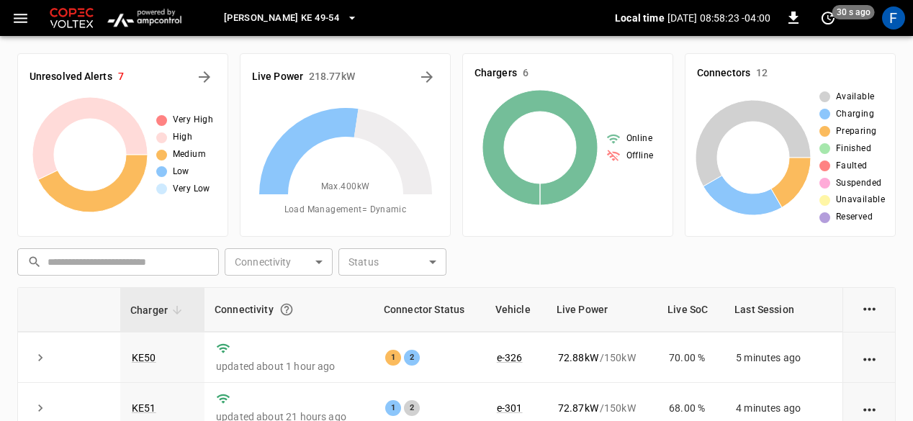
scroll to position [50, 0]
click at [145, 359] on link "KE50" at bounding box center [144, 356] width 30 height 17
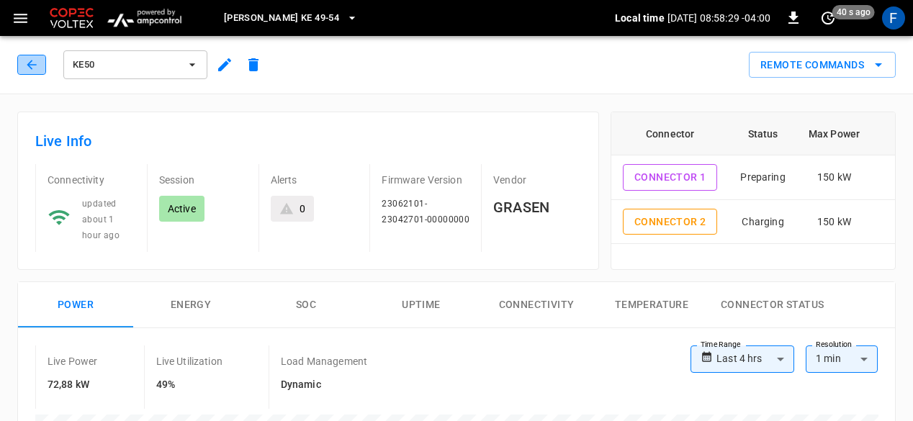
click at [26, 66] on icon "button" at bounding box center [31, 65] width 14 height 14
